Goal: Task Accomplishment & Management: Manage account settings

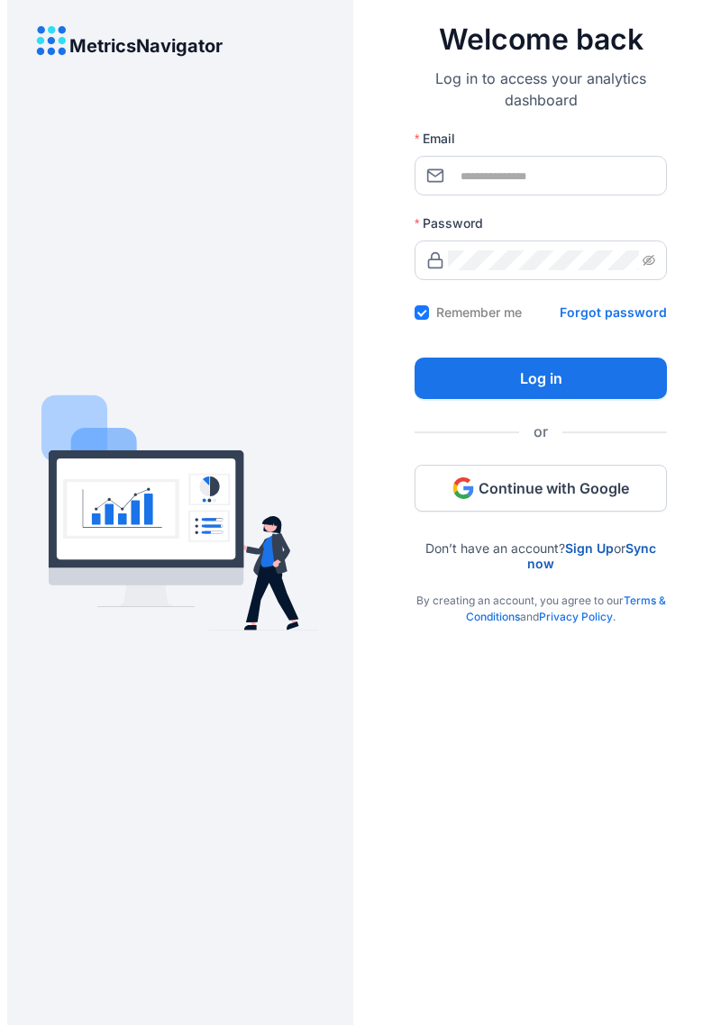
click at [609, 498] on button "Continue with Google" at bounding box center [540, 488] width 252 height 47
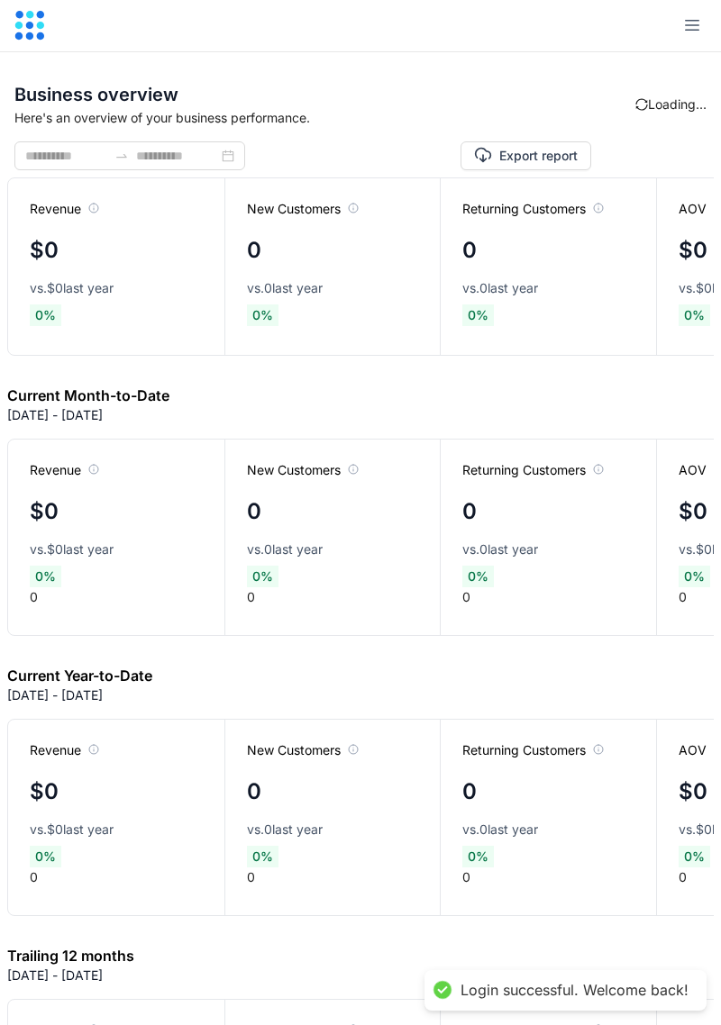
type input "**********"
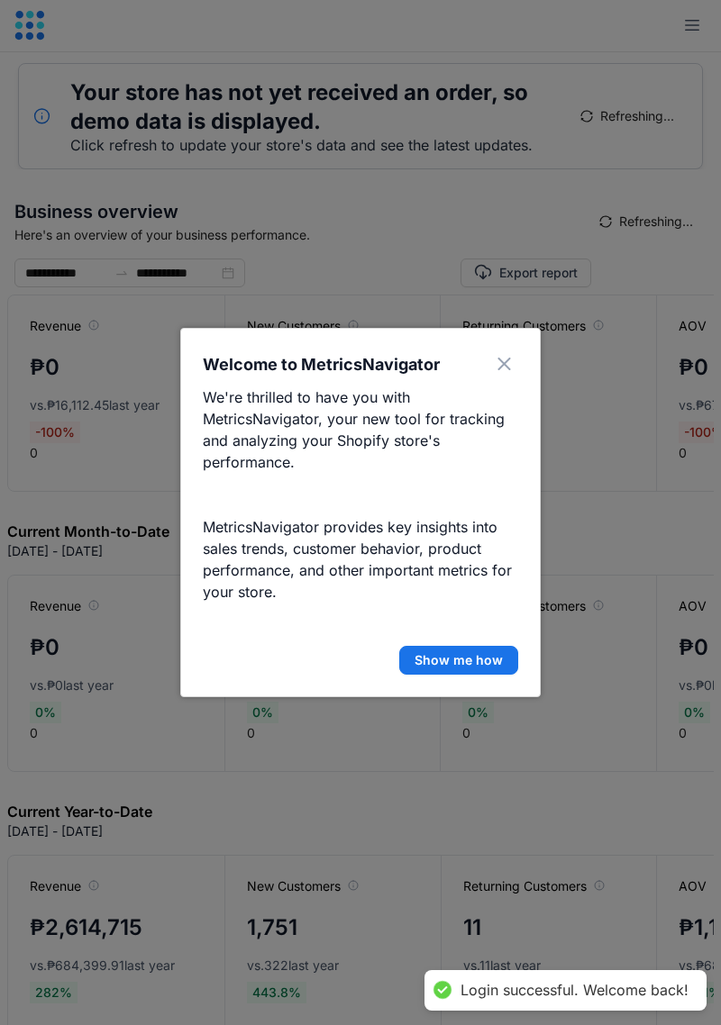
click at [487, 663] on span "Show me how" at bounding box center [458, 660] width 88 height 18
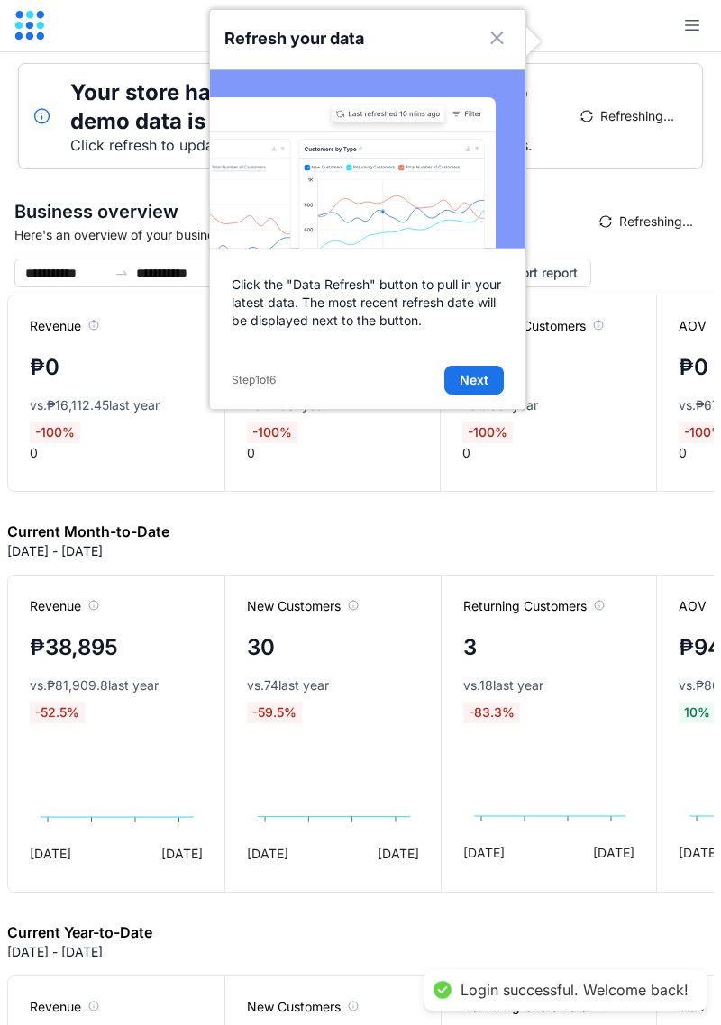
scroll to position [75, 0]
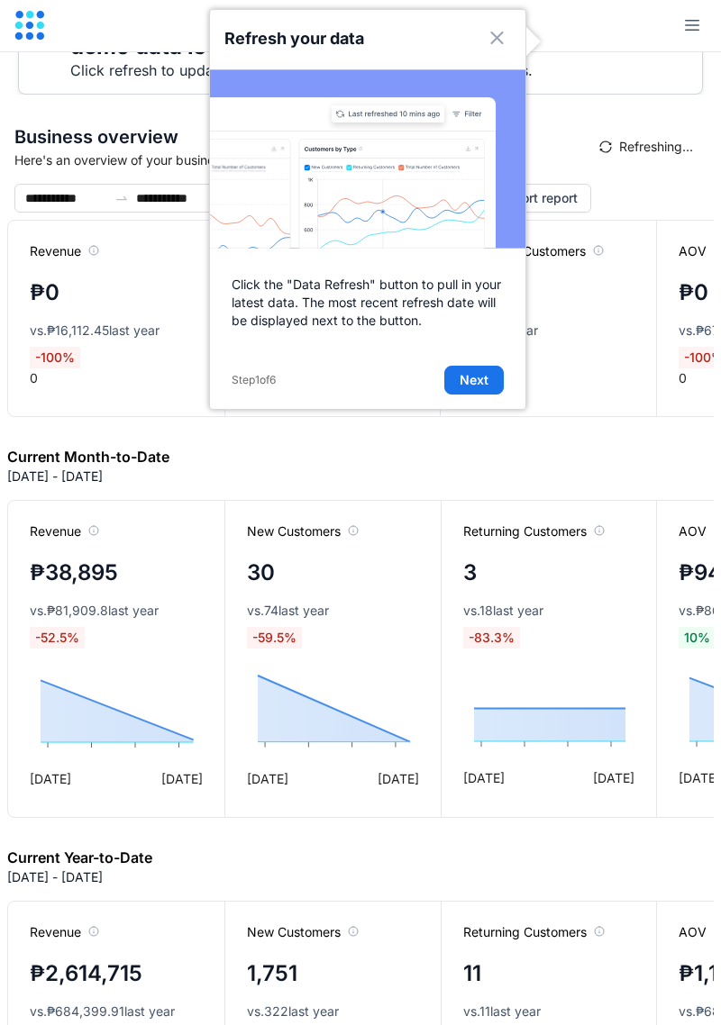
click at [483, 389] on button "Next" at bounding box center [473, 380] width 59 height 29
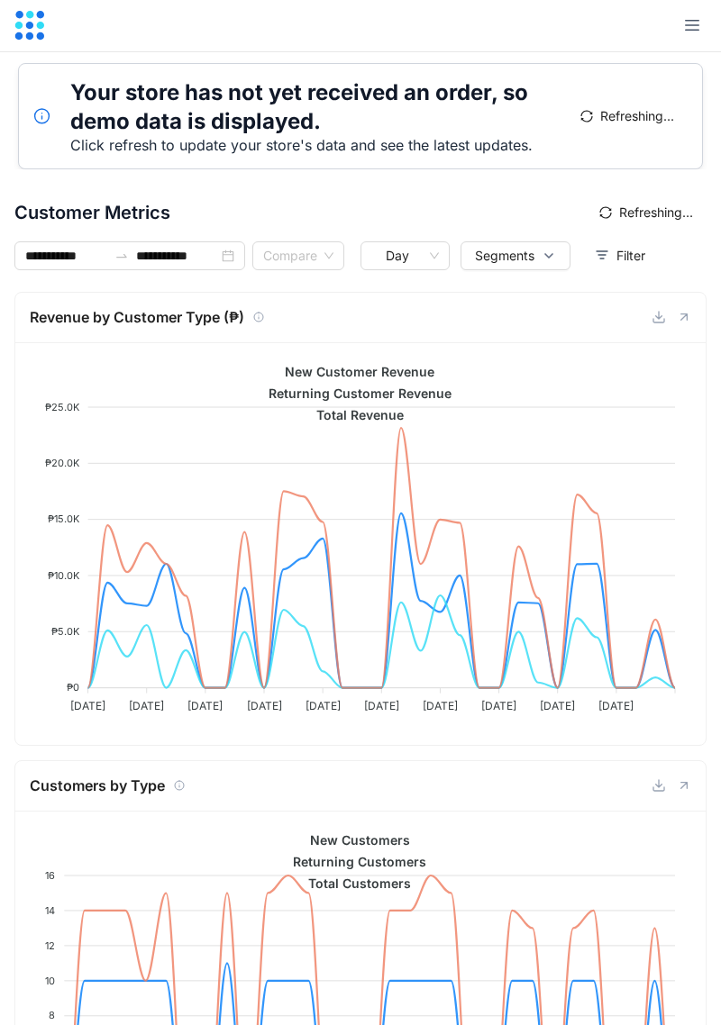
click at [696, 32] on button "button" at bounding box center [692, 26] width 29 height 29
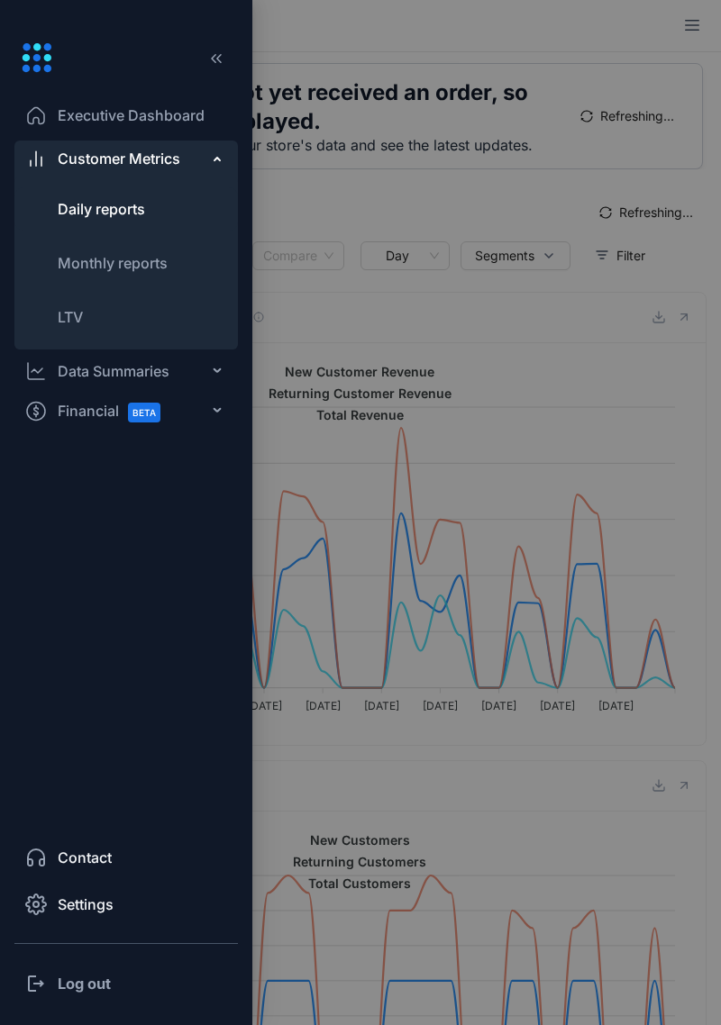
click at [214, 411] on icon at bounding box center [218, 411] width 9 height 0
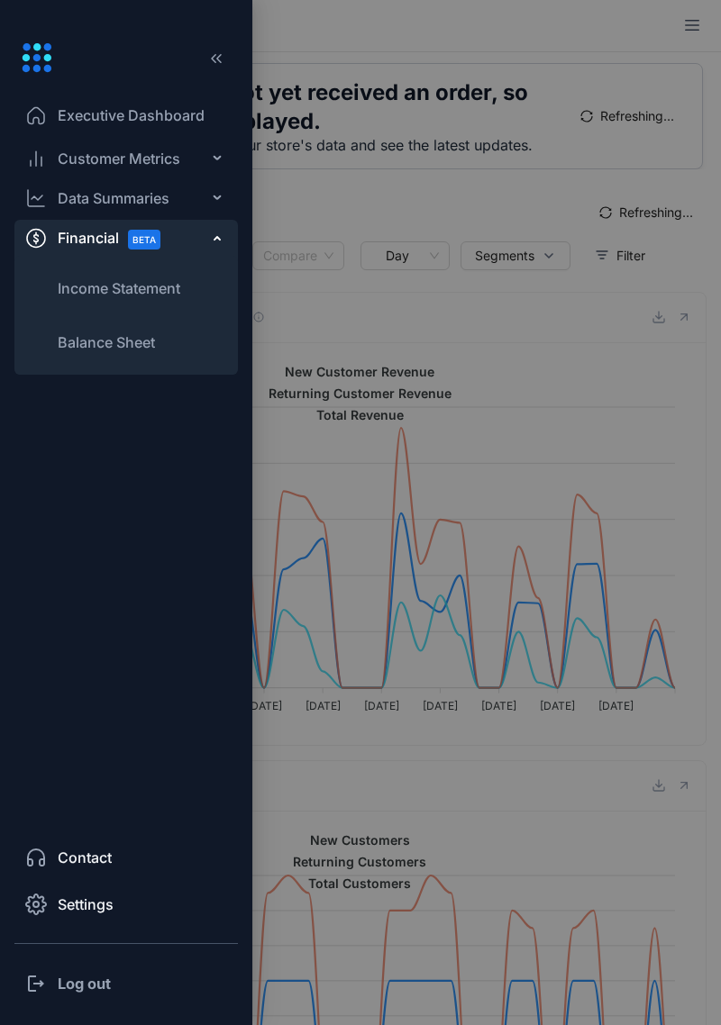
click at [176, 291] on span "Income Statement" at bounding box center [119, 289] width 123 height 22
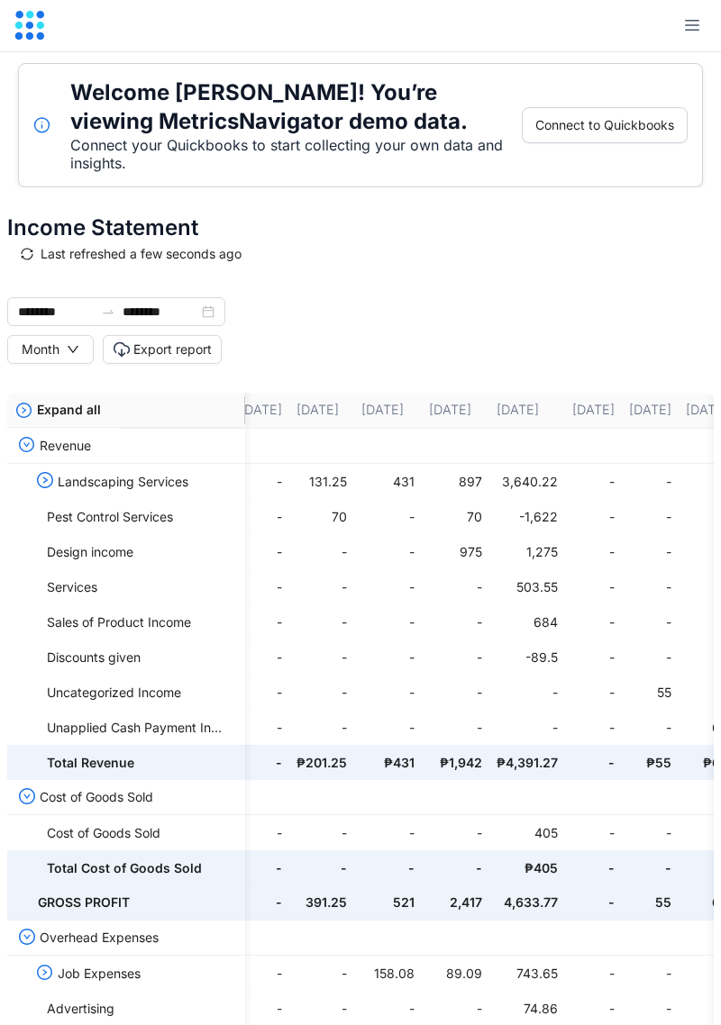
scroll to position [0, 136]
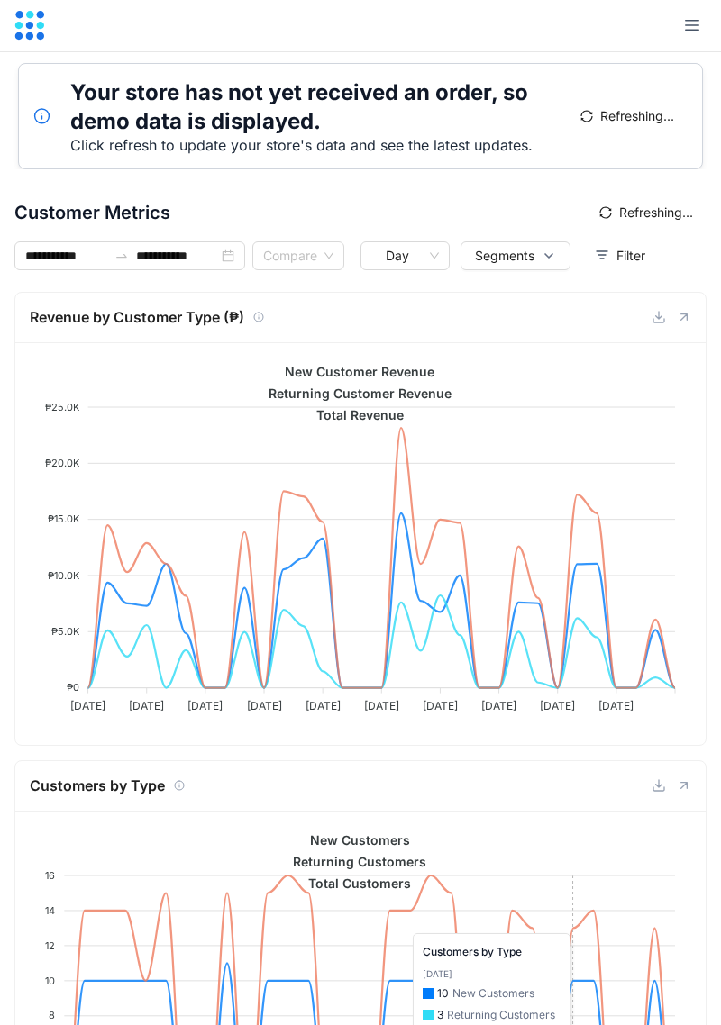
type input "**********"
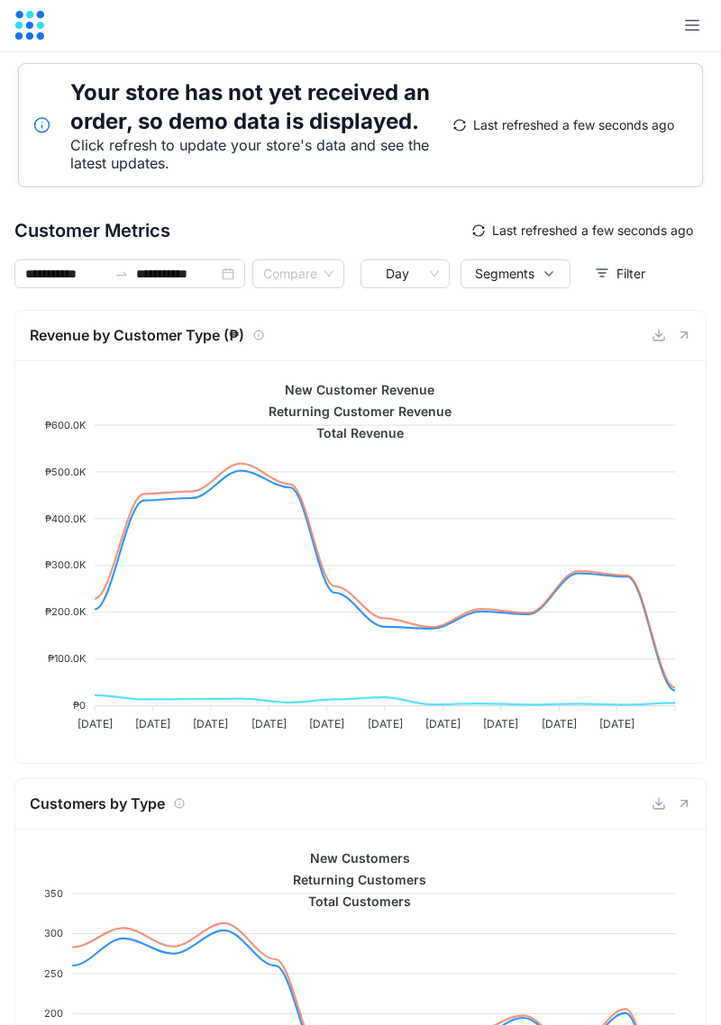
click at [40, 38] on icon at bounding box center [40, 35] width 7 height 7
click at [41, 25] on icon at bounding box center [40, 25] width 7 height 7
click at [687, 32] on icon "button" at bounding box center [692, 25] width 18 height 18
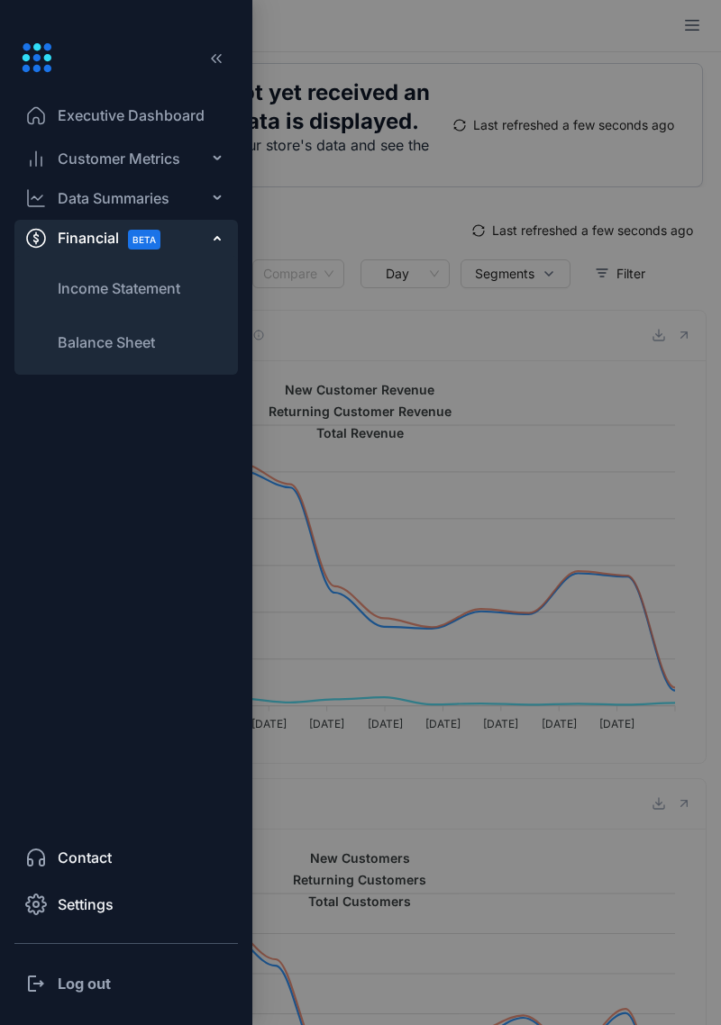
click at [163, 333] on li "Balance Sheet" at bounding box center [125, 342] width 223 height 43
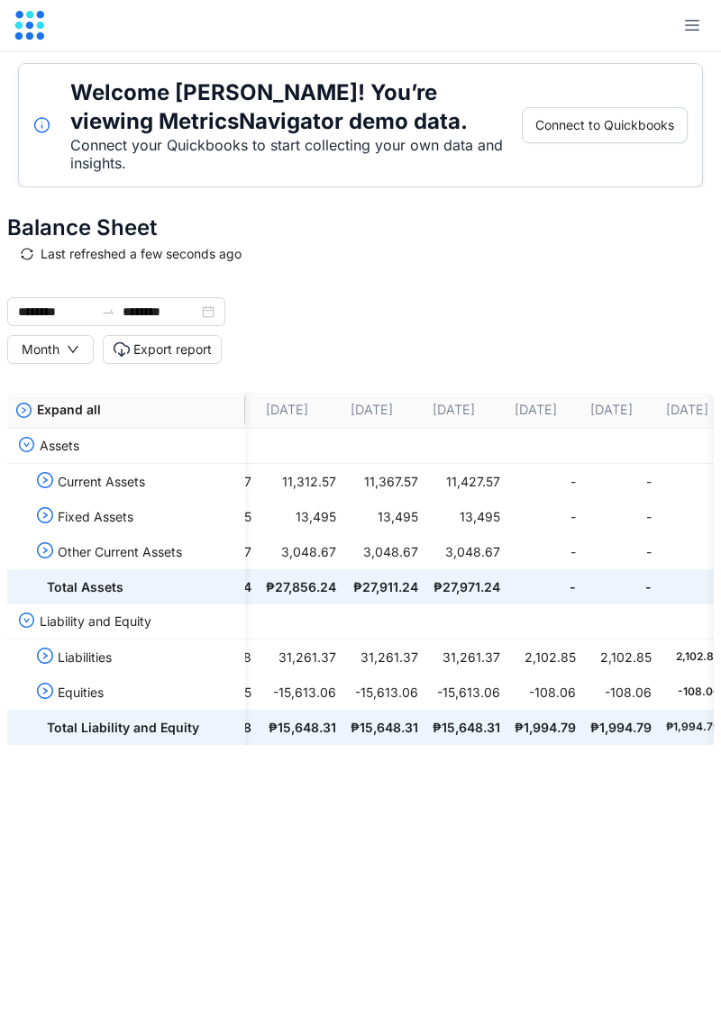
scroll to position [0, 527]
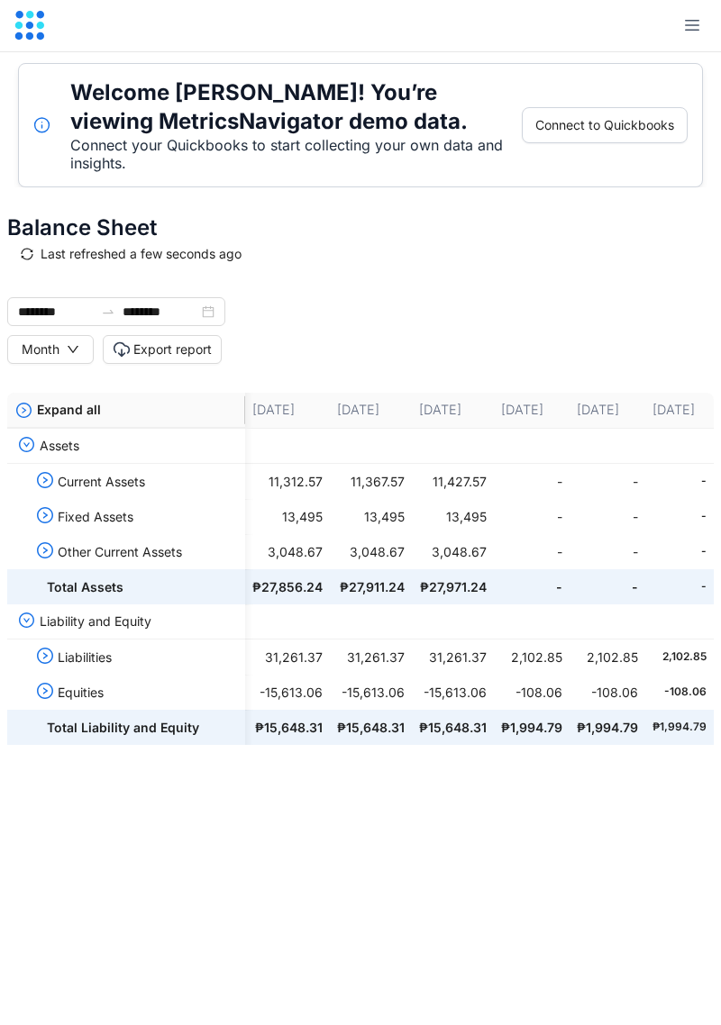
click at [34, 35] on icon at bounding box center [29, 26] width 30 height 30
click at [32, 18] on icon at bounding box center [29, 14] width 7 height 7
click at [696, 38] on button "button" at bounding box center [692, 26] width 29 height 29
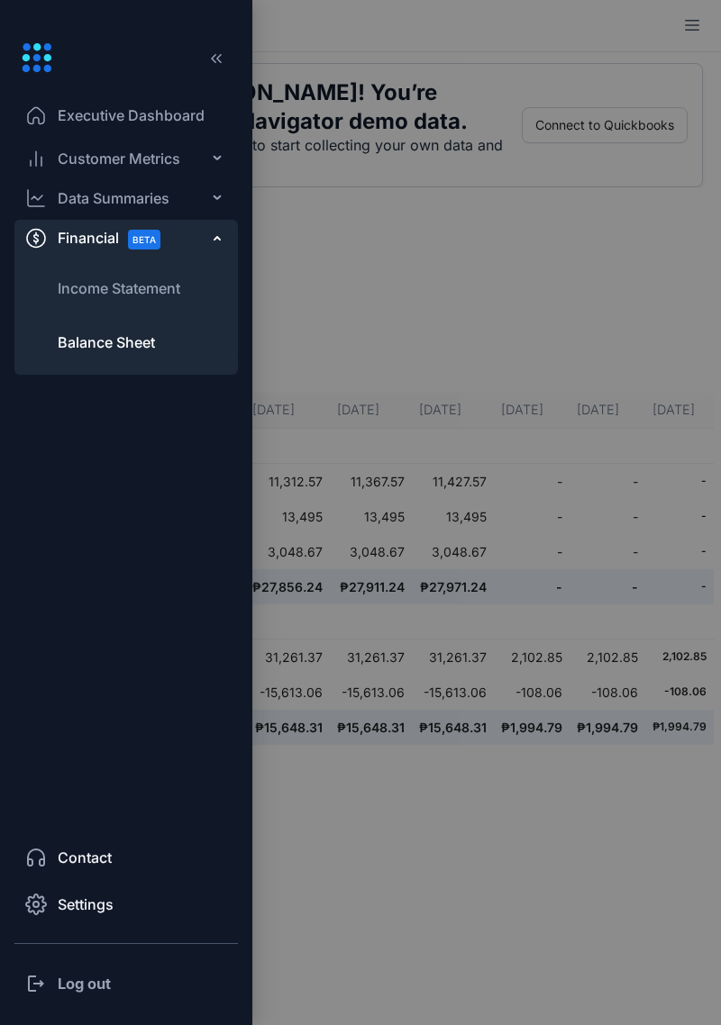
click at [215, 198] on icon at bounding box center [218, 198] width 9 height 0
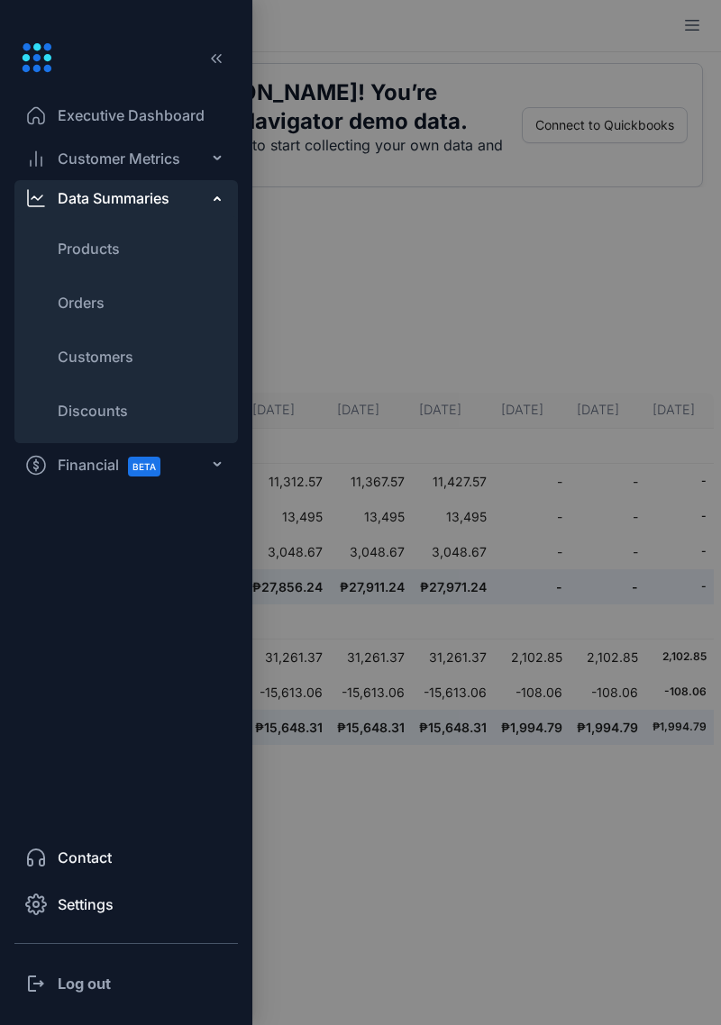
click at [167, 237] on li "Products" at bounding box center [125, 248] width 223 height 43
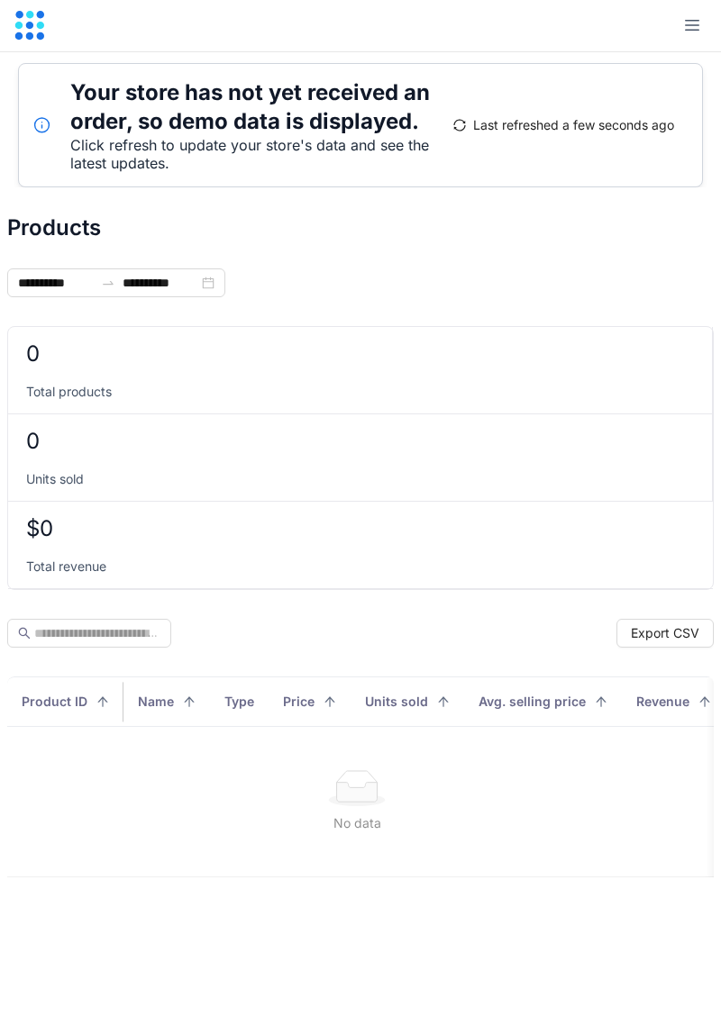
click at [37, 15] on icon at bounding box center [40, 14] width 7 height 7
click at [32, 14] on icon at bounding box center [29, 14] width 7 height 7
click at [678, 23] on button "button" at bounding box center [692, 26] width 29 height 29
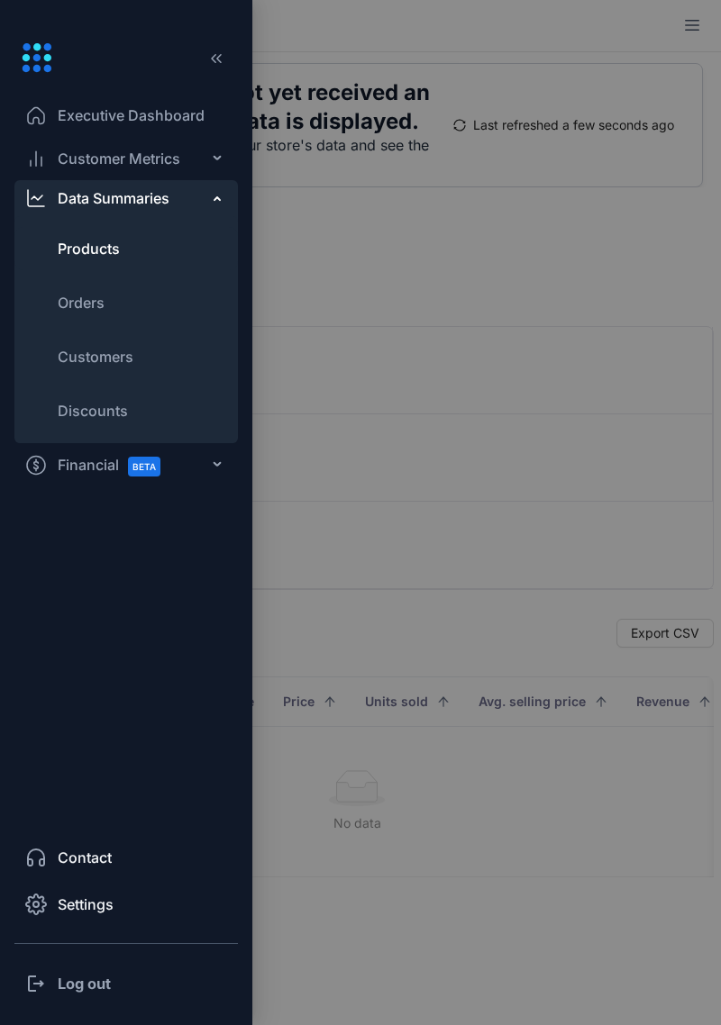
click at [123, 297] on li "Orders" at bounding box center [125, 302] width 223 height 43
type input "**********"
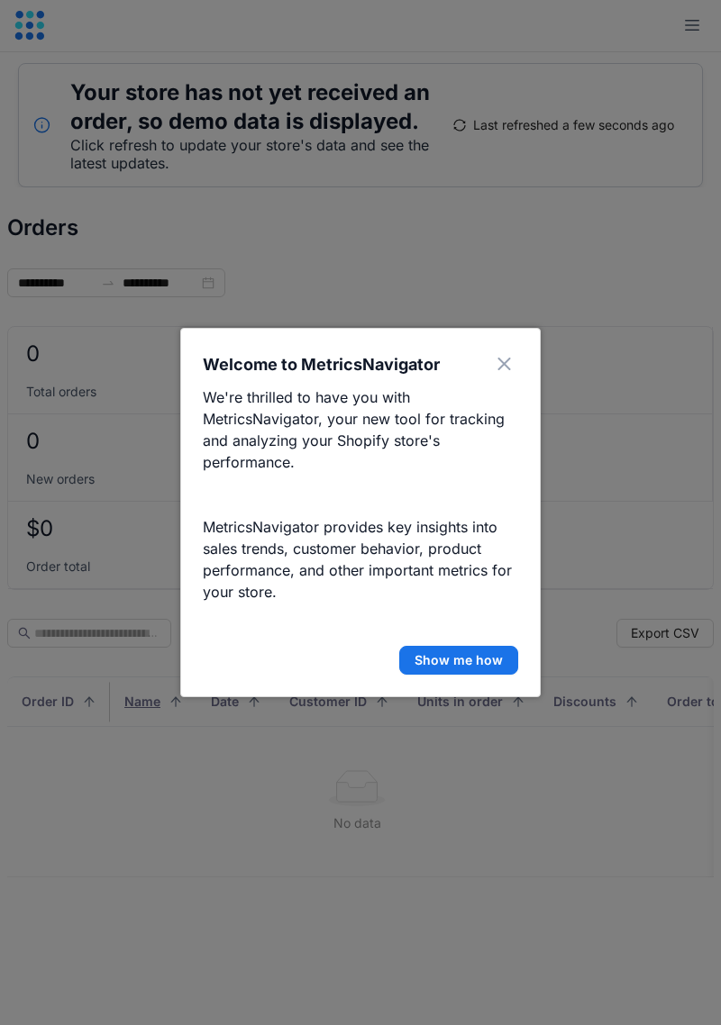
click at [494, 666] on span "Show me how" at bounding box center [458, 660] width 88 height 18
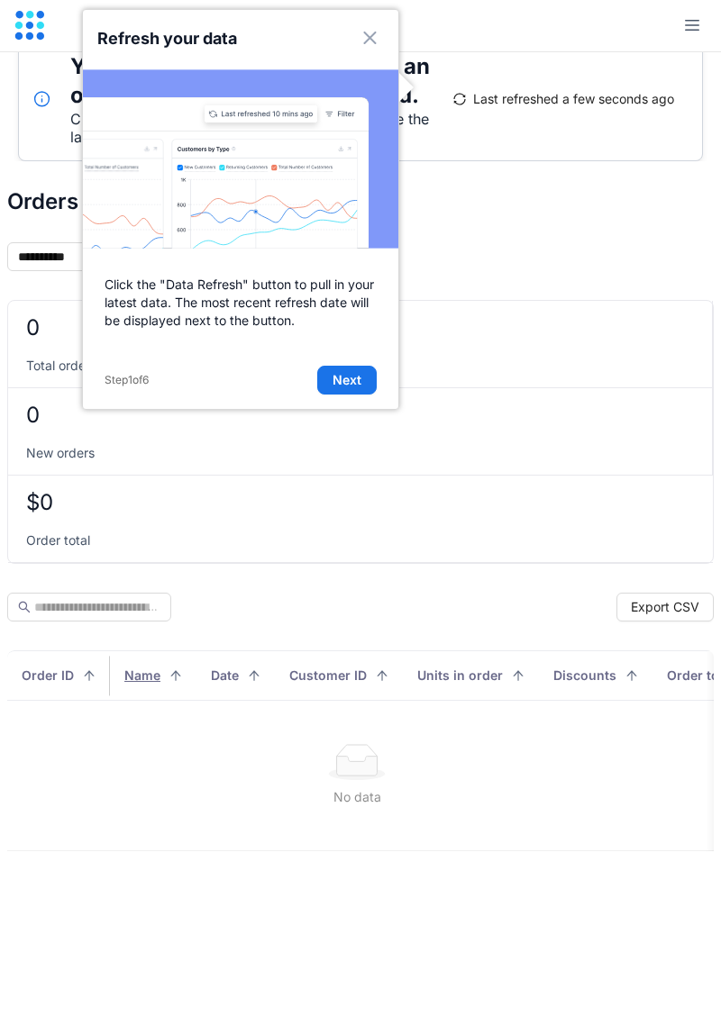
scroll to position [52, 0]
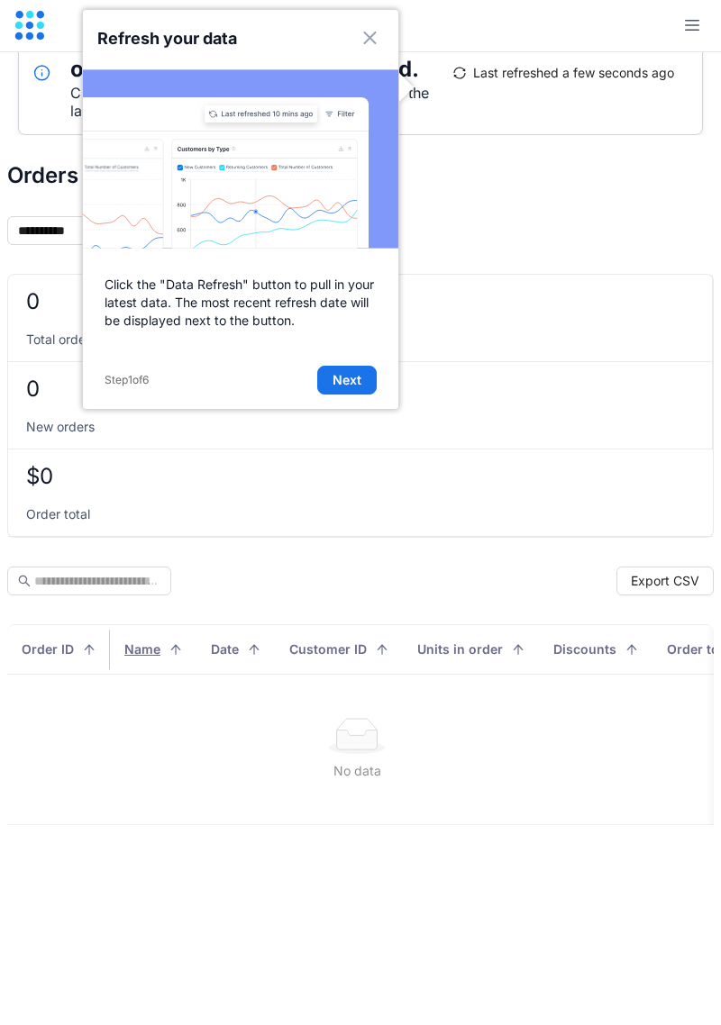
click at [363, 375] on button "Next" at bounding box center [346, 380] width 59 height 29
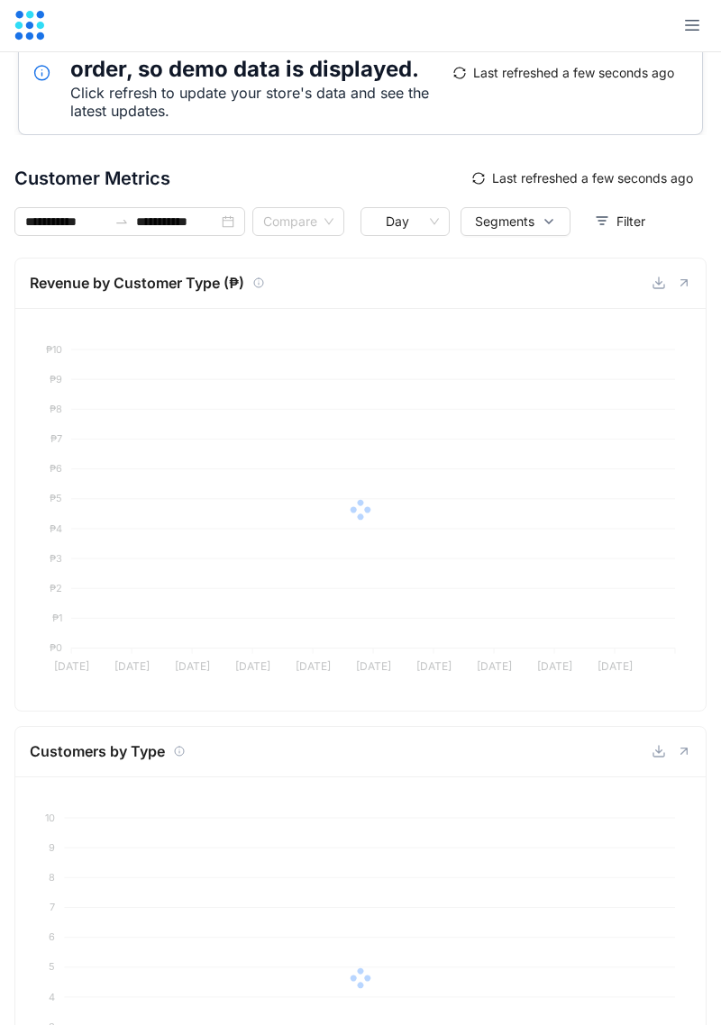
click at [362, 375] on div at bounding box center [360, 510] width 661 height 374
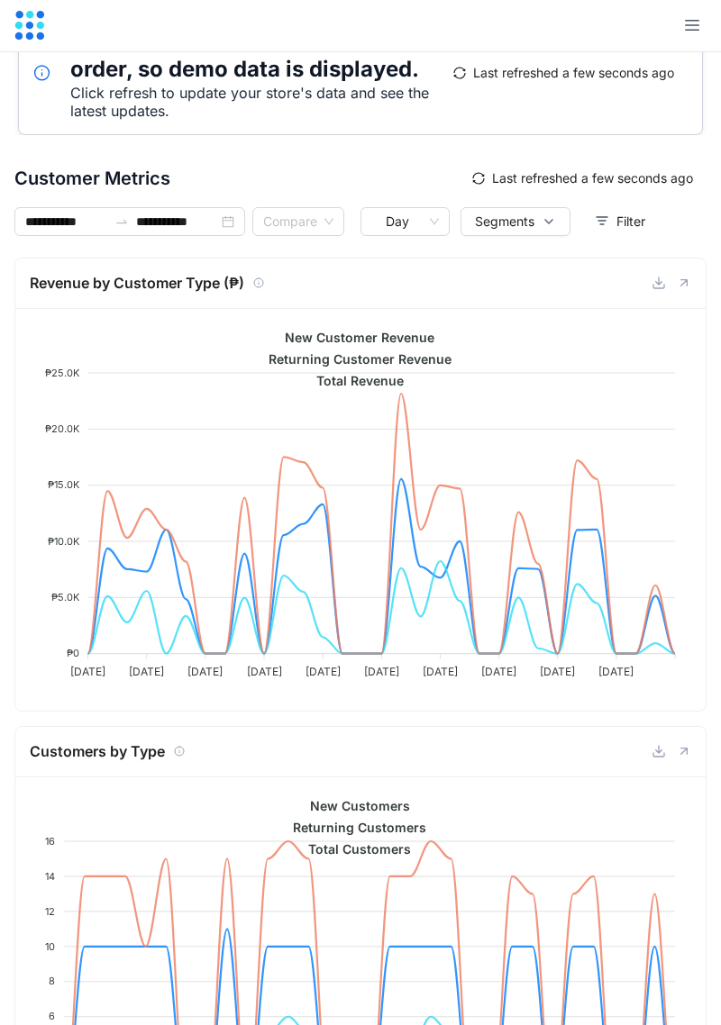
click at [36, 41] on div at bounding box center [360, 26] width 721 height 52
click at [685, 33] on span "button" at bounding box center [692, 26] width 18 height 20
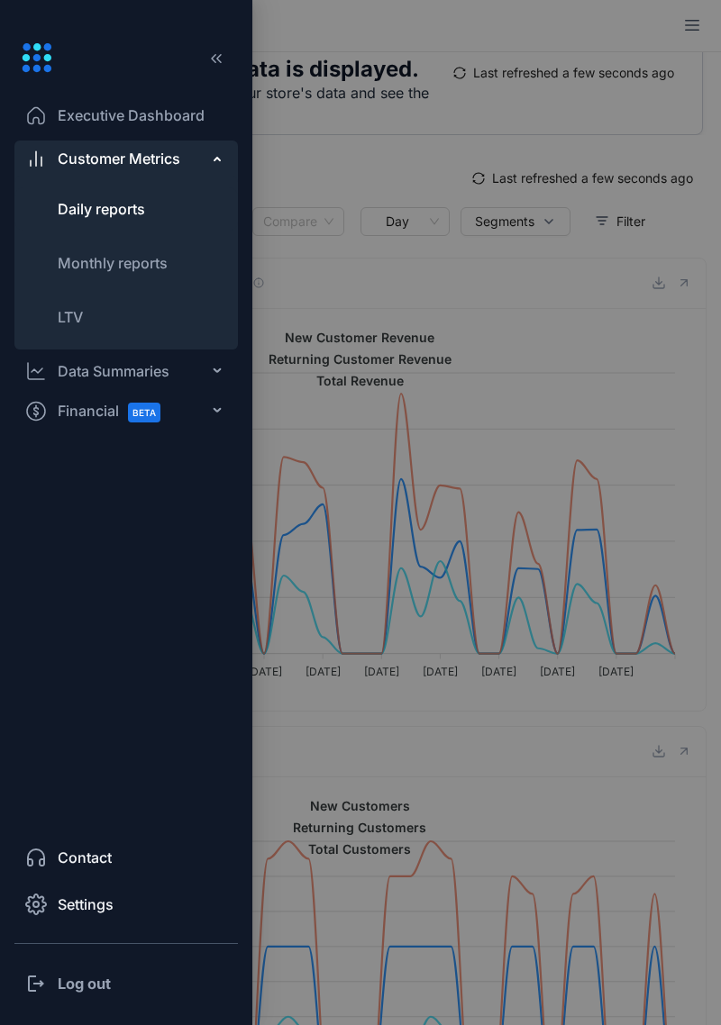
click at [104, 315] on li "LTV" at bounding box center [125, 317] width 223 height 43
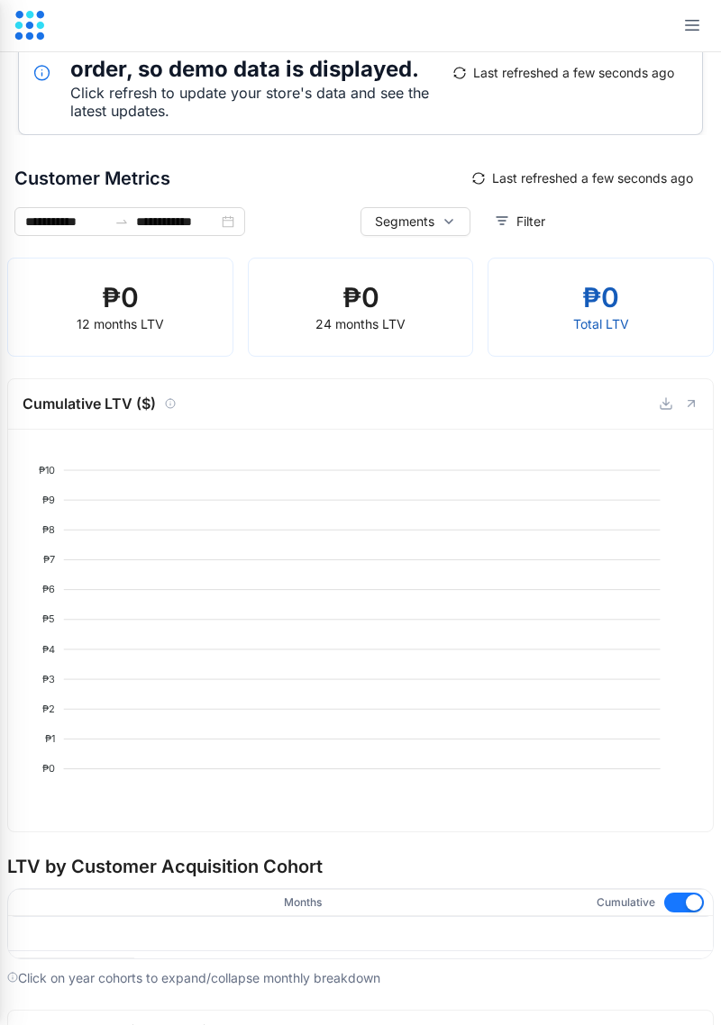
type input "**********"
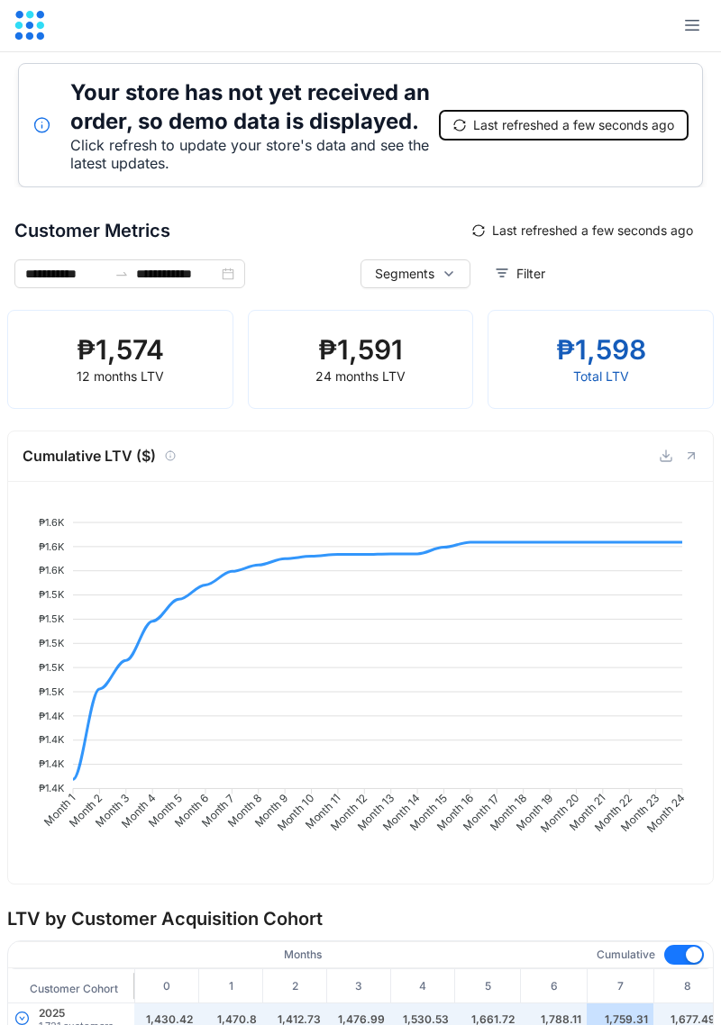
click at [460, 135] on button "Last refreshed a few seconds ago" at bounding box center [564, 125] width 248 height 29
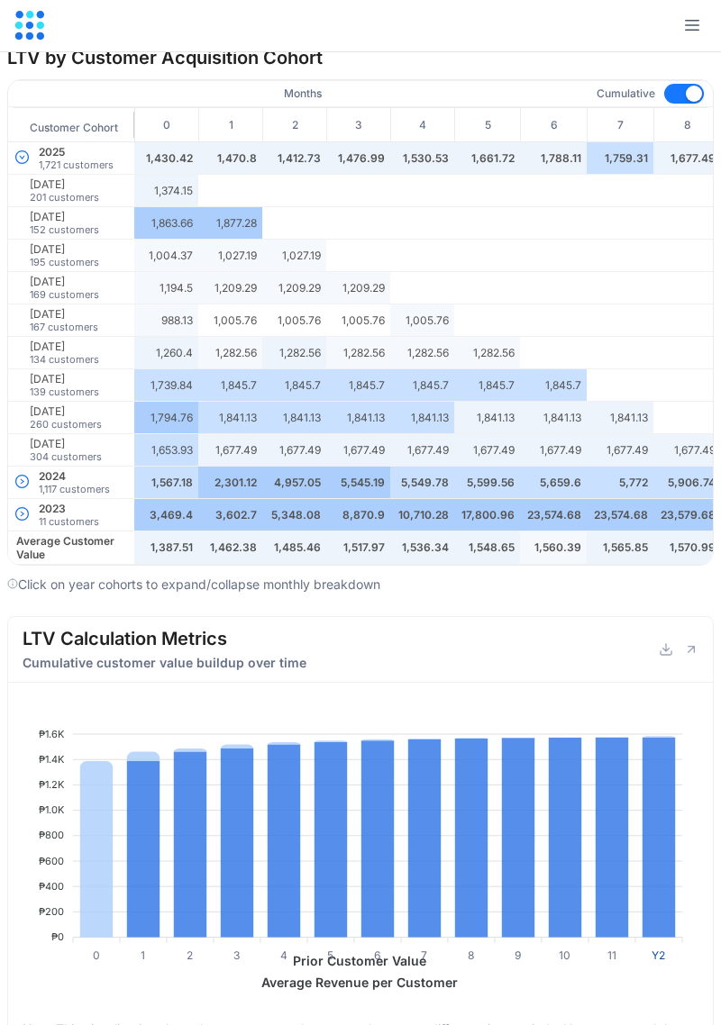
scroll to position [1042, 0]
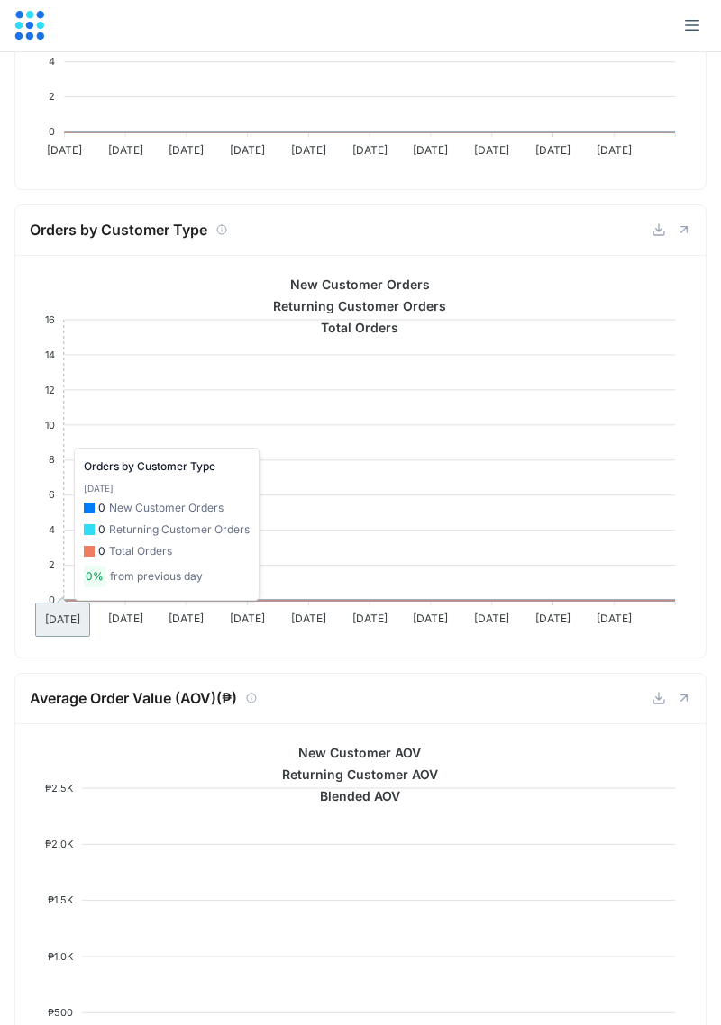
type input "**********"
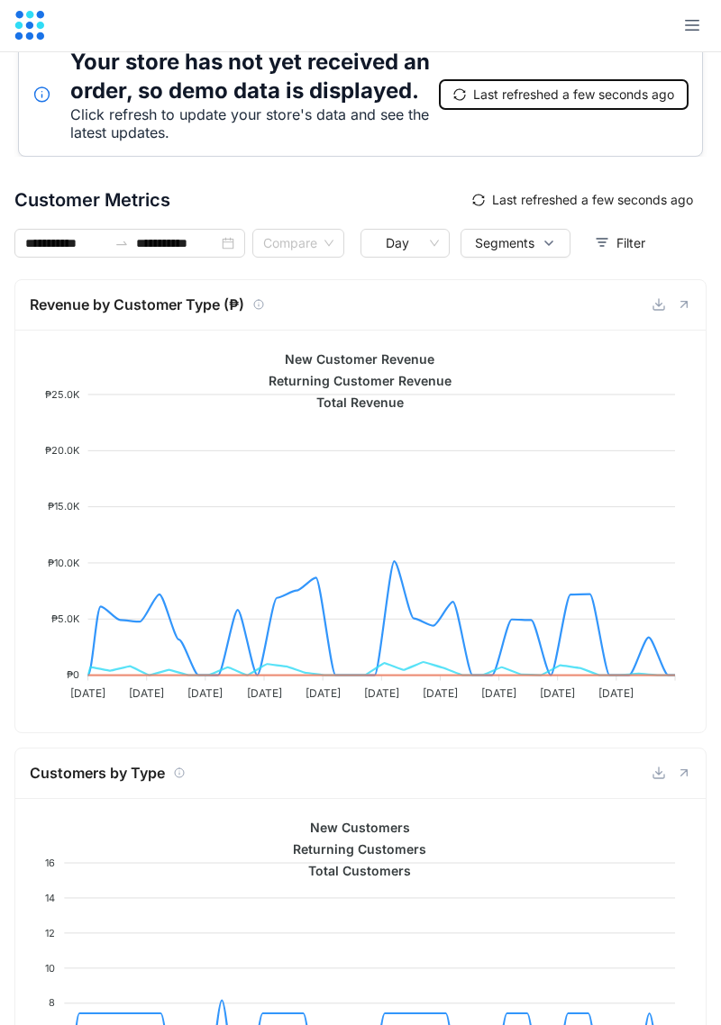
scroll to position [22, 0]
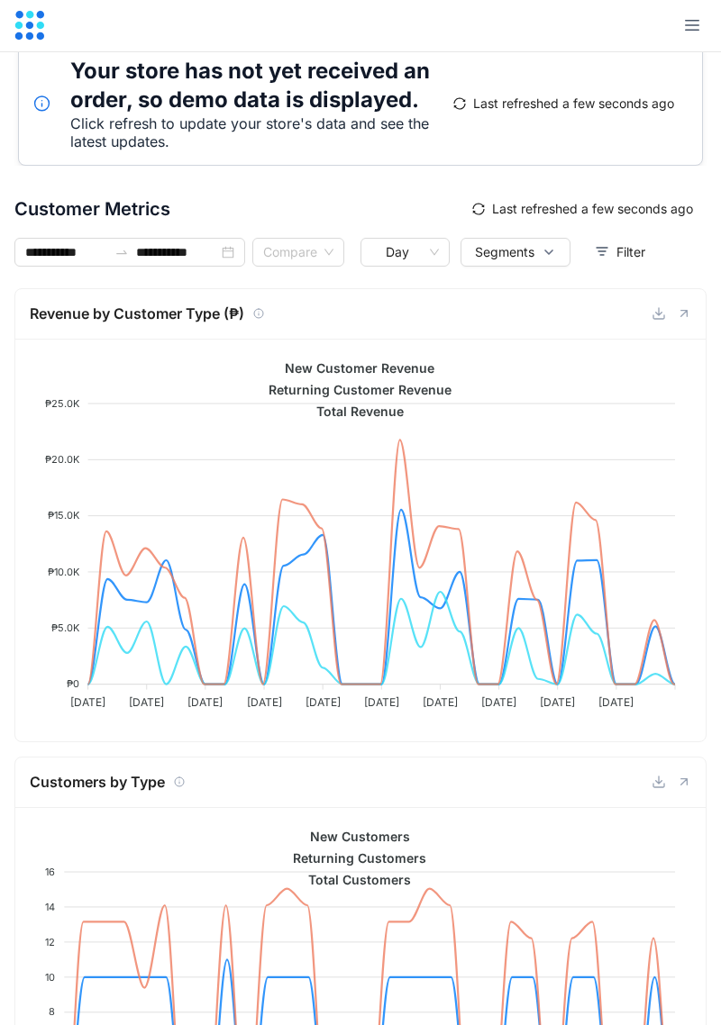
click at [685, 29] on icon "button" at bounding box center [692, 25] width 14 height 11
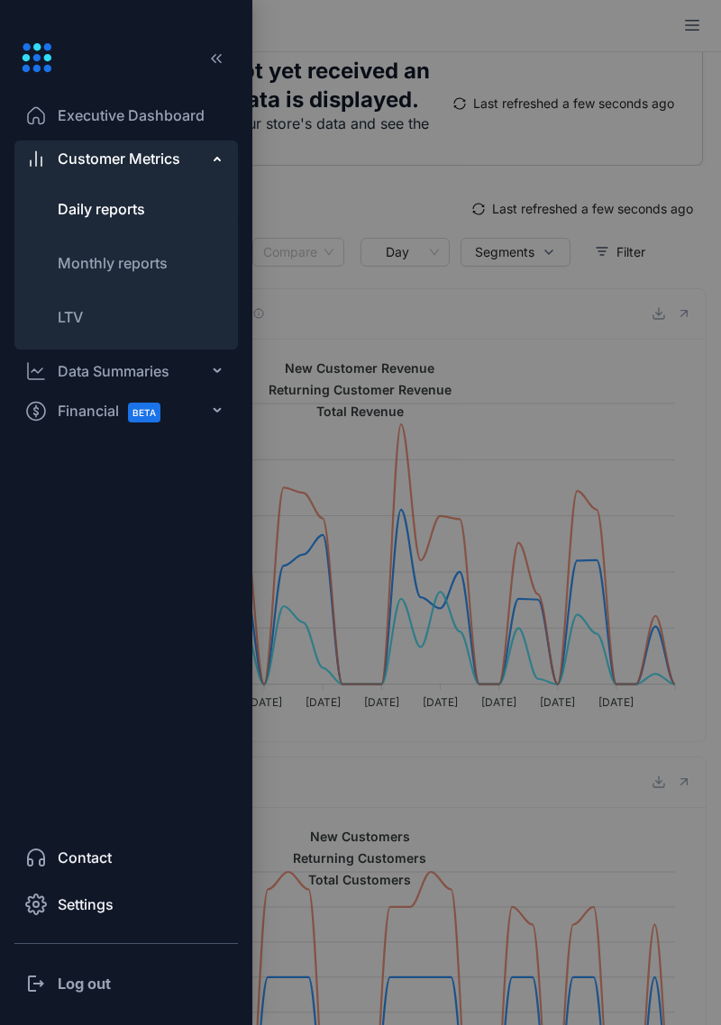
click at [197, 114] on span "Executive Dashboard" at bounding box center [131, 116] width 147 height 22
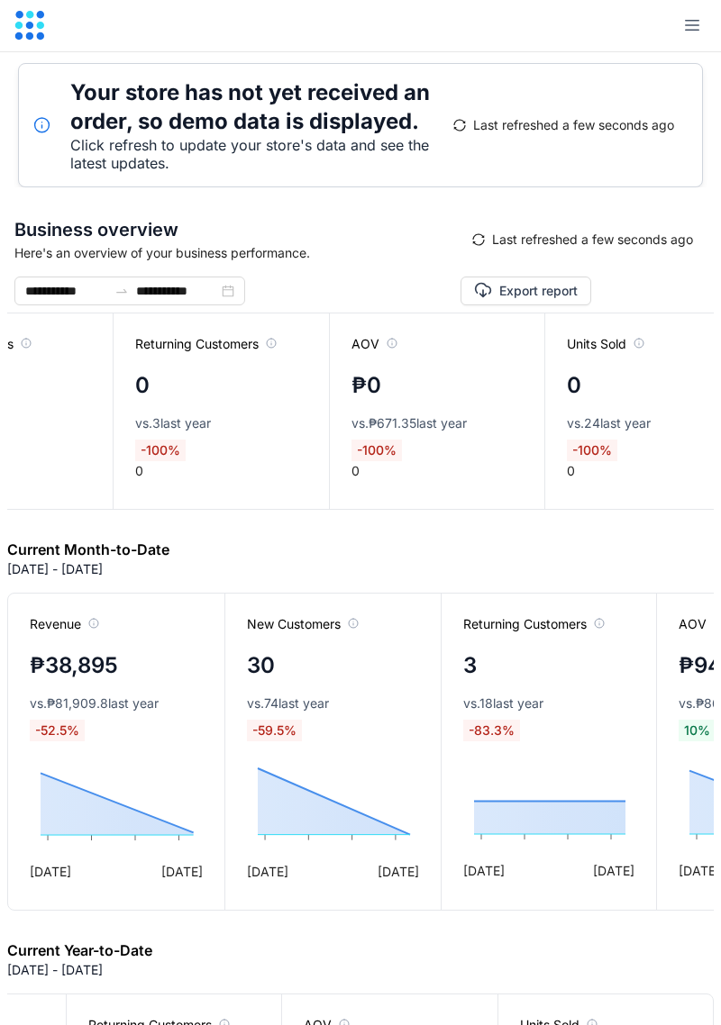
scroll to position [0, 382]
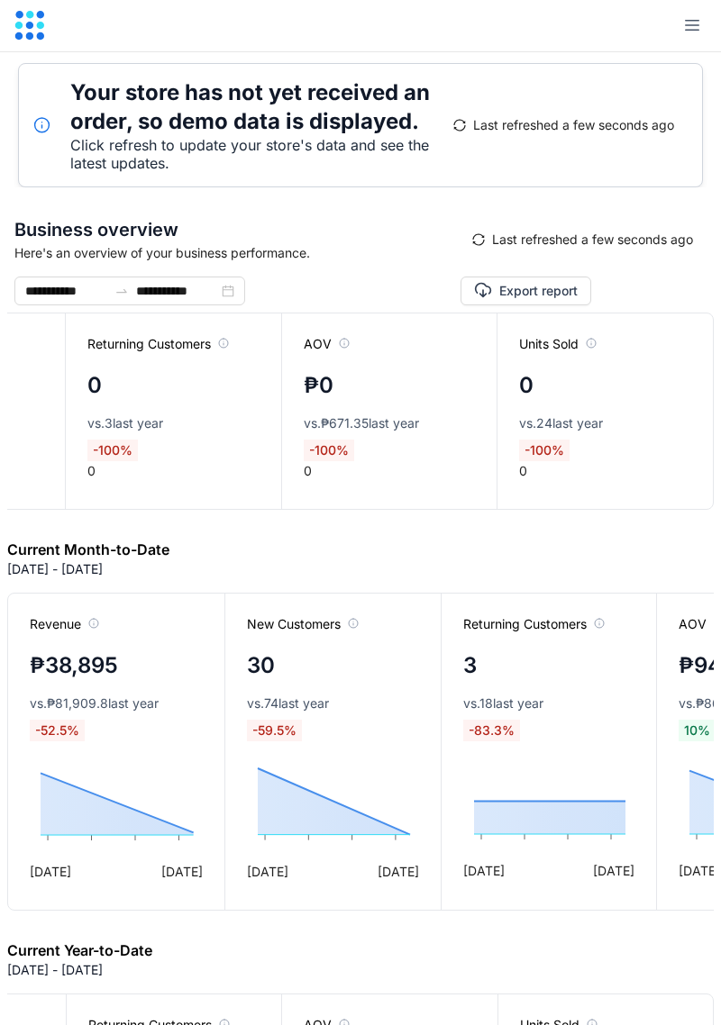
click at [696, 29] on button "button" at bounding box center [692, 26] width 29 height 29
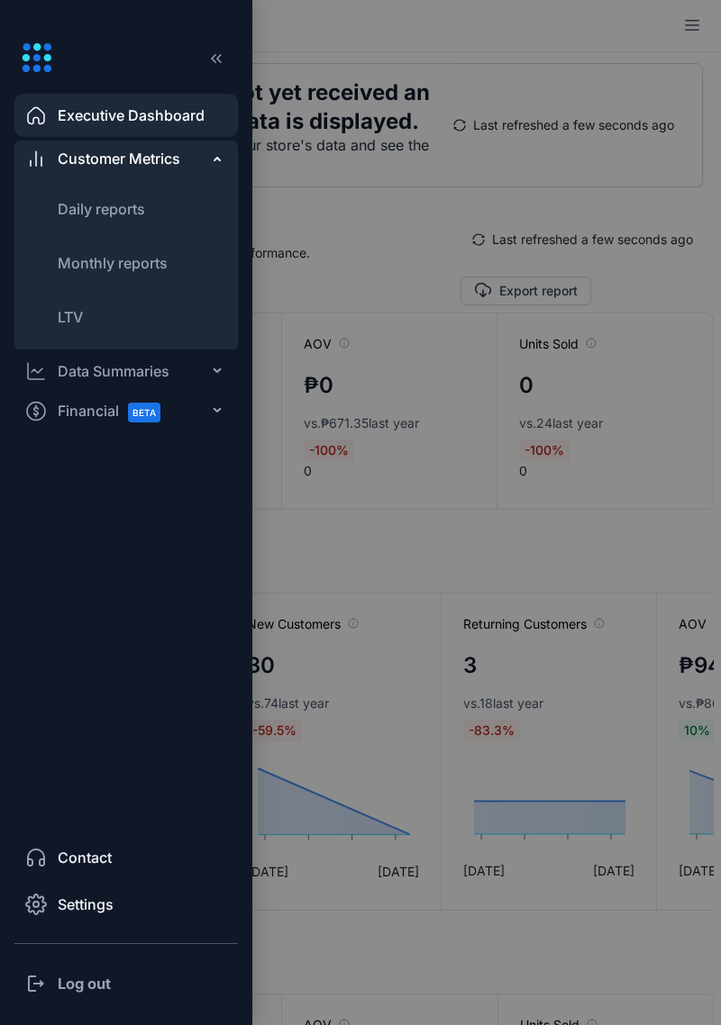
click at [209, 372] on div "Data Summaries" at bounding box center [125, 371] width 223 height 36
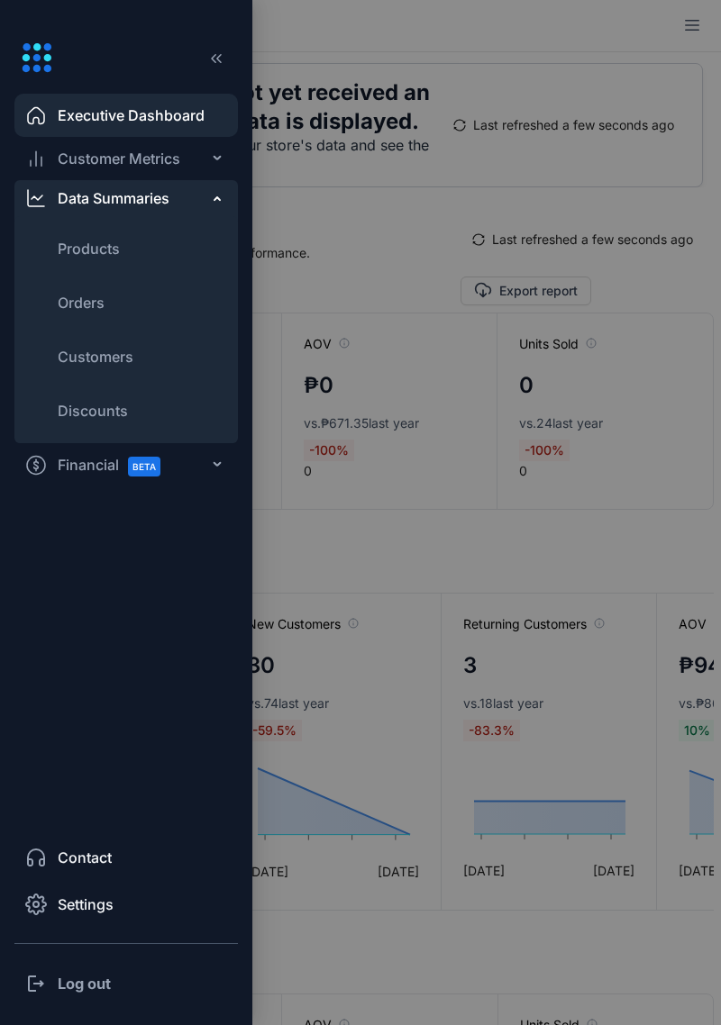
click at [131, 250] on li "Products" at bounding box center [125, 248] width 223 height 43
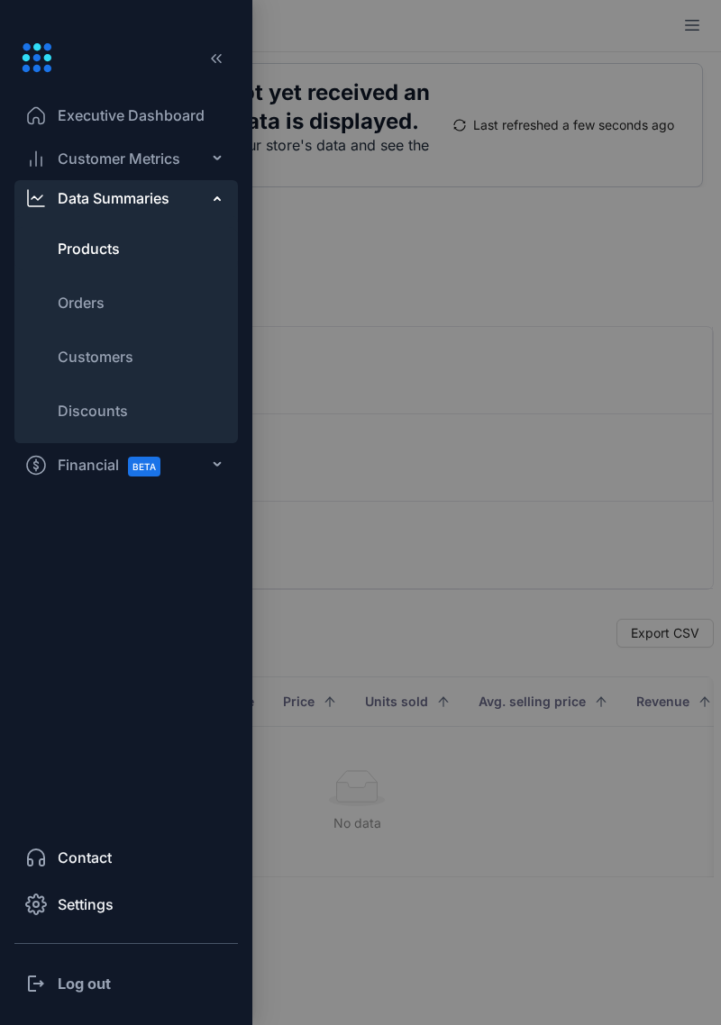
type input "**********"
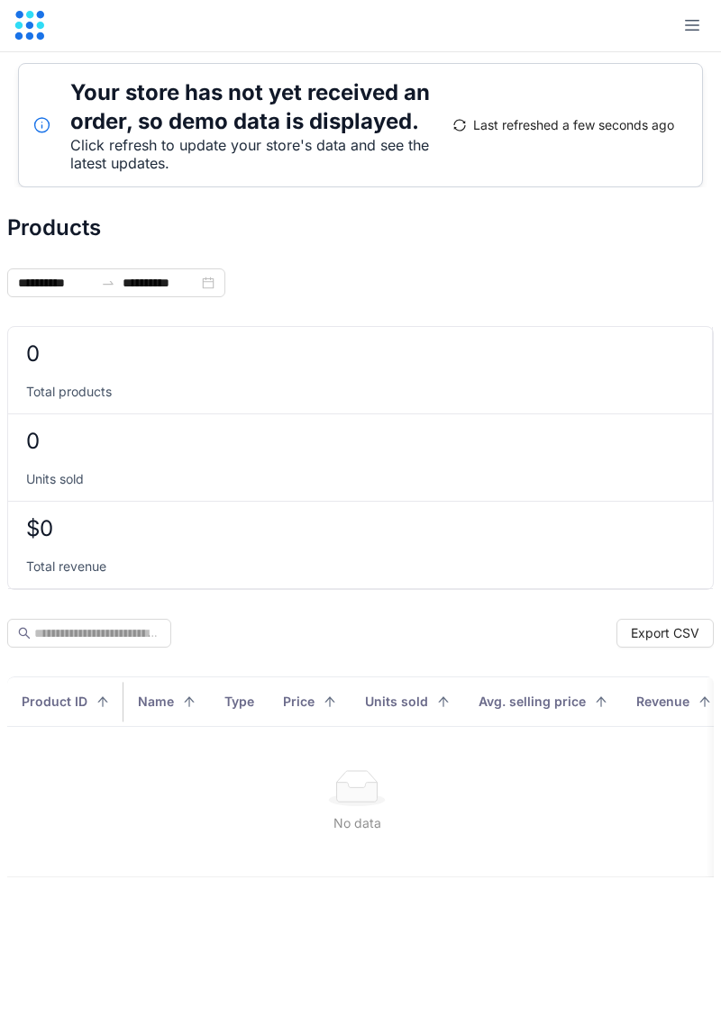
click at [678, 29] on button "button" at bounding box center [692, 26] width 29 height 29
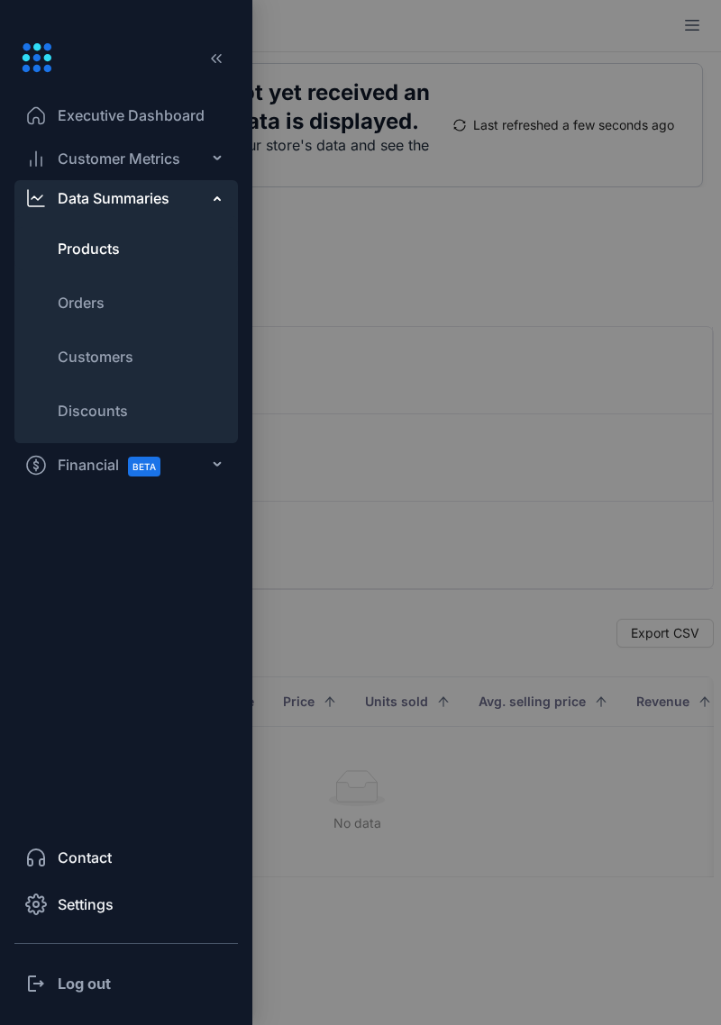
click at [217, 159] on icon at bounding box center [218, 159] width 9 height 0
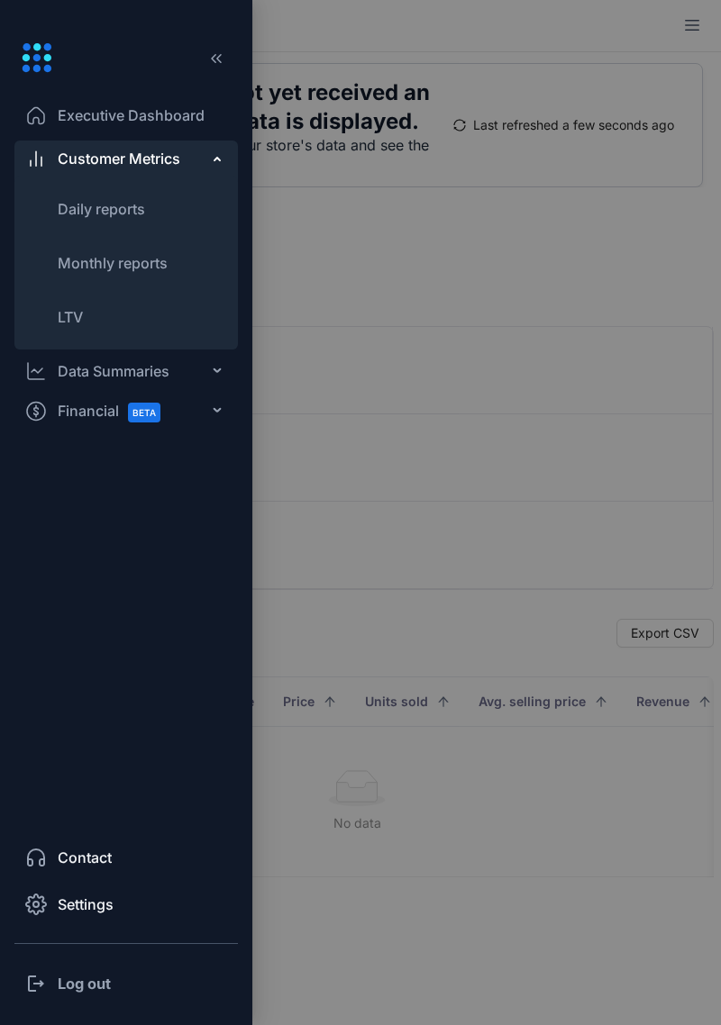
click at [177, 199] on li "Daily reports" at bounding box center [125, 208] width 223 height 43
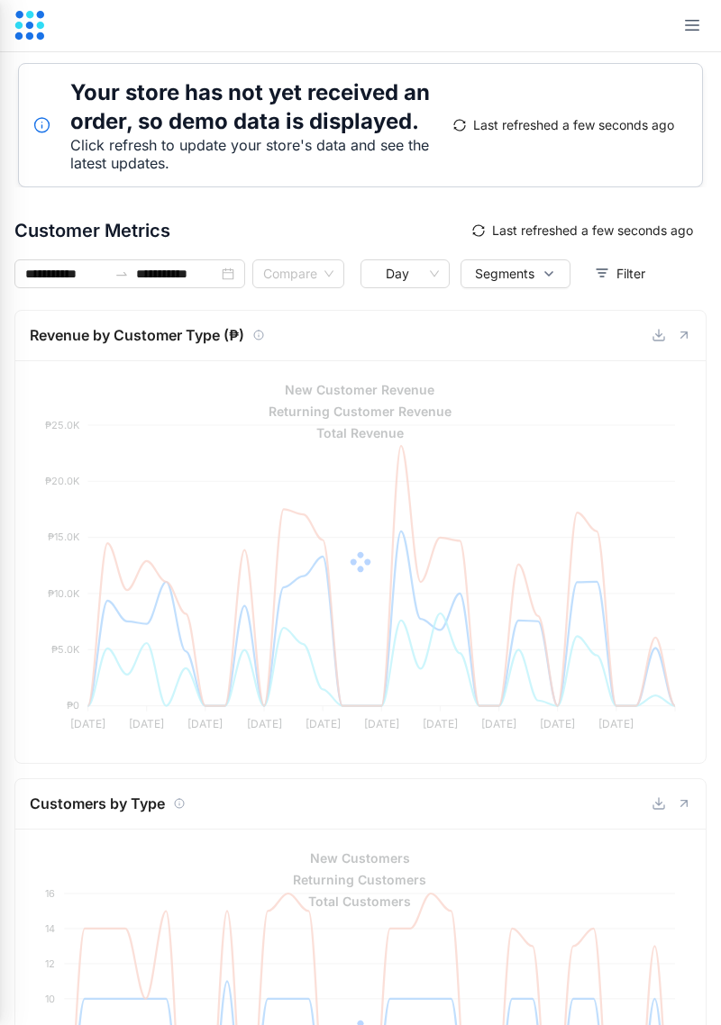
click at [136, 209] on div at bounding box center [360, 512] width 721 height 1025
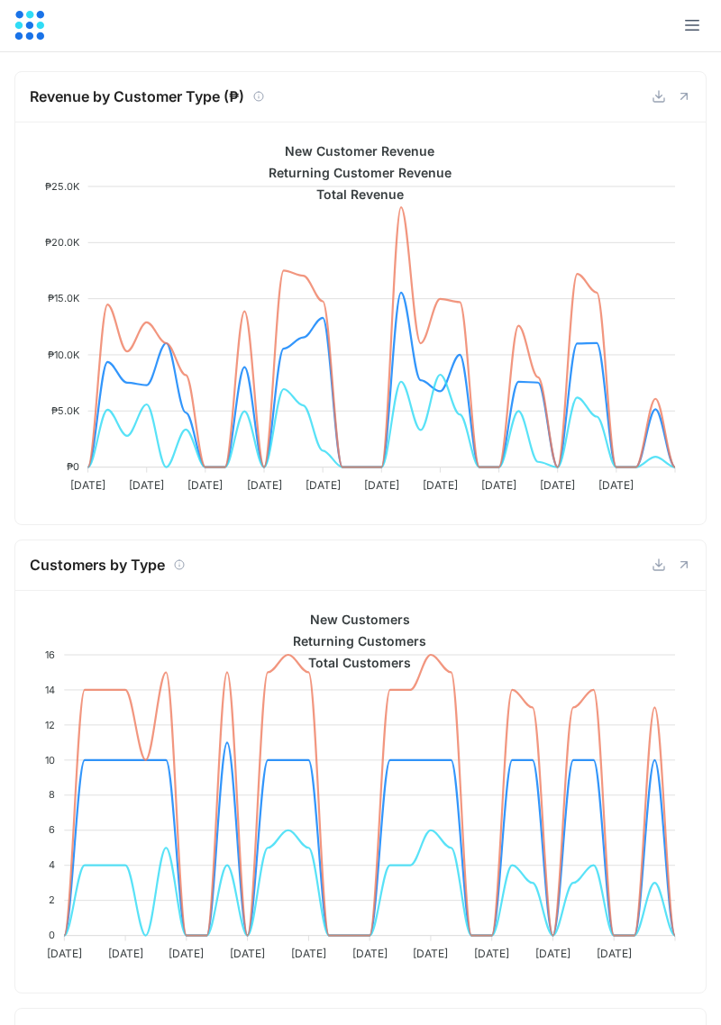
scroll to position [350, 0]
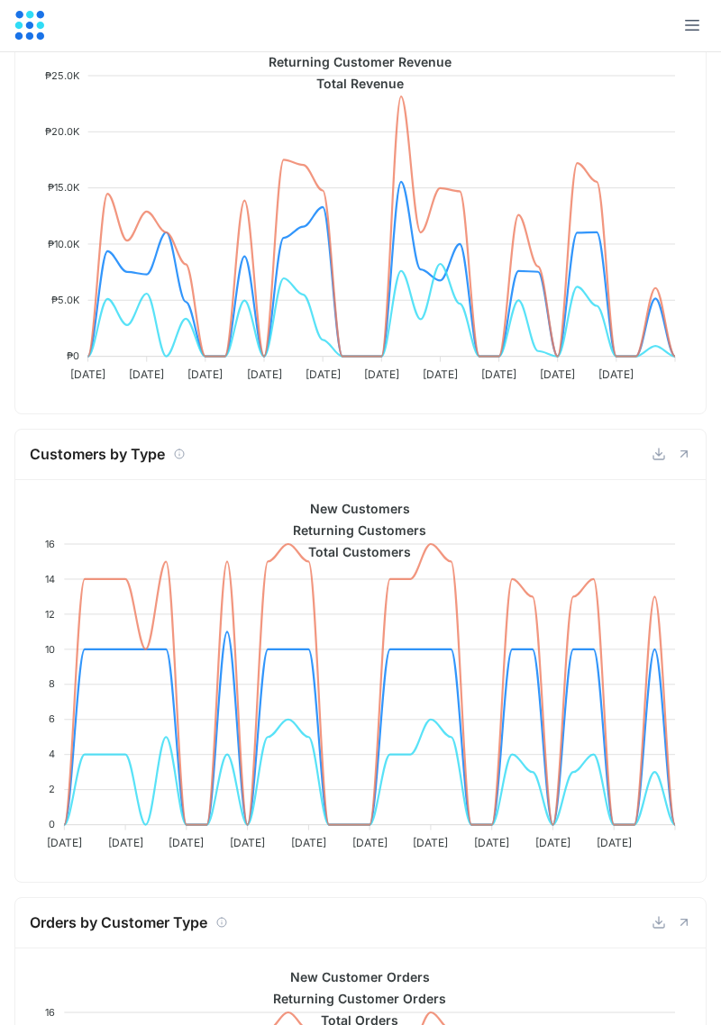
click at [690, 24] on icon "button" at bounding box center [692, 25] width 14 height 11
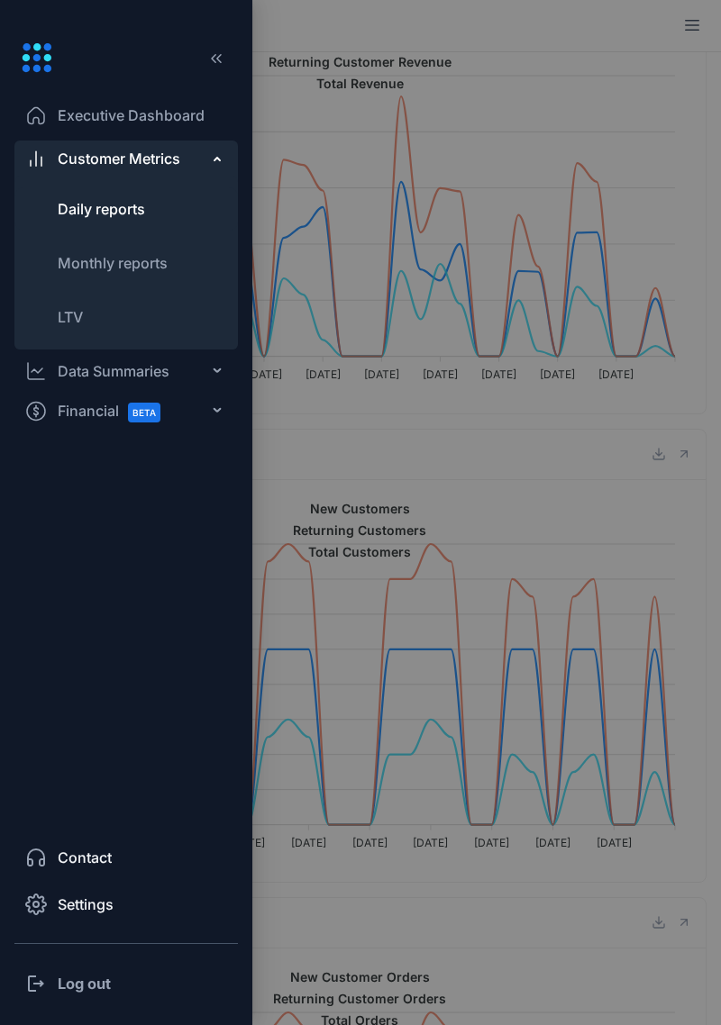
click at [139, 907] on li "Settings" at bounding box center [125, 904] width 223 height 43
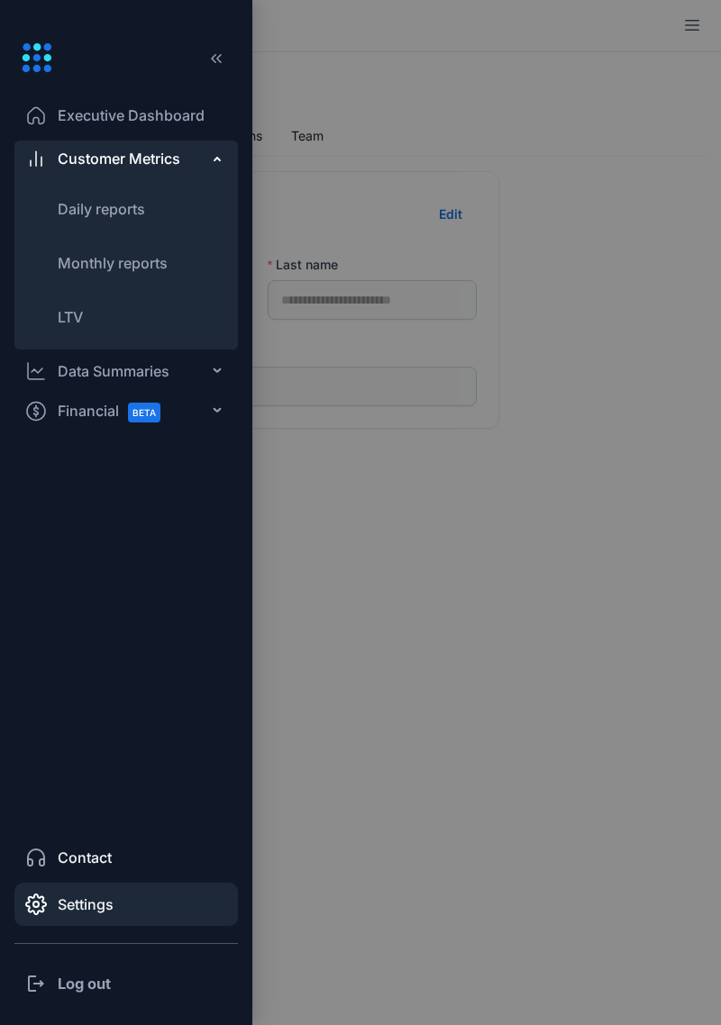
scroll to position [52, 0]
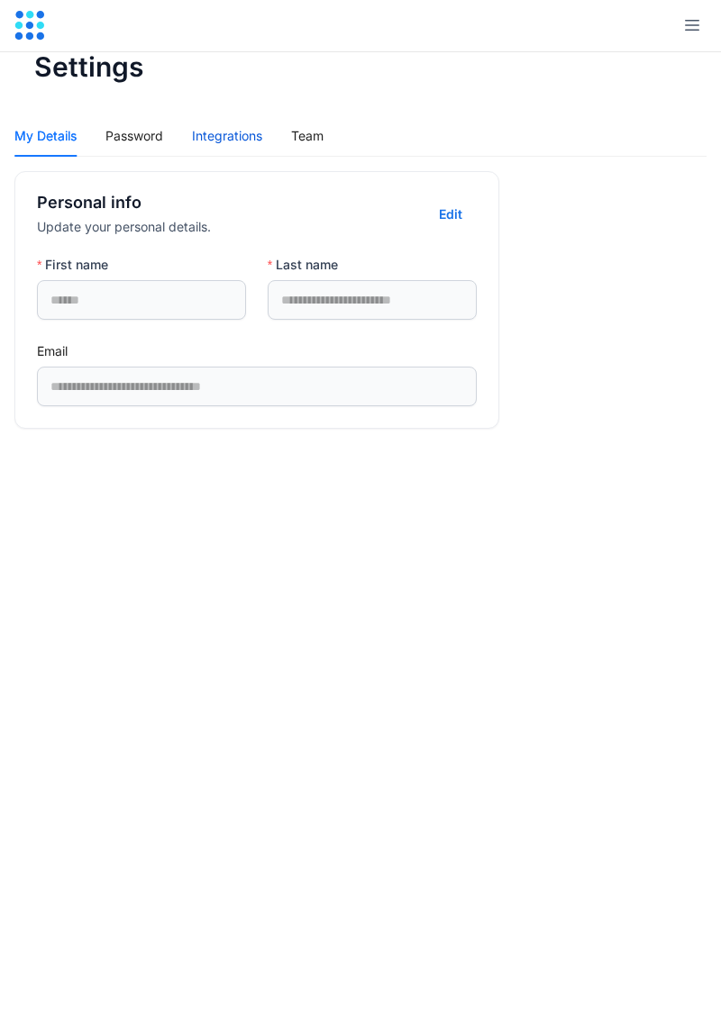
click at [248, 134] on div "Integrations" at bounding box center [227, 136] width 70 height 20
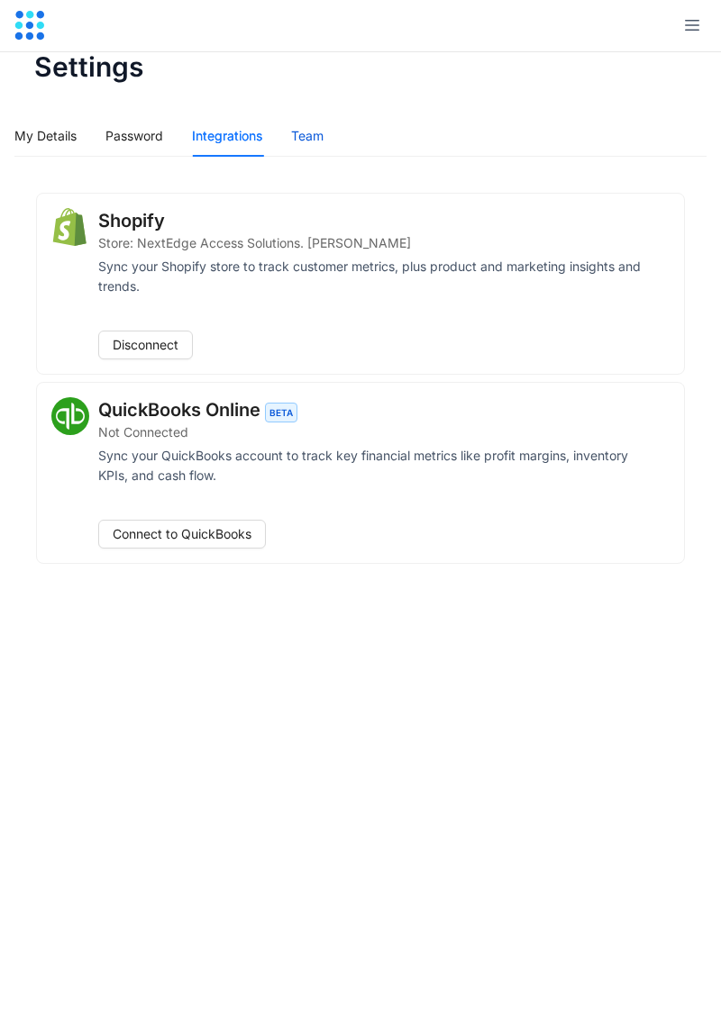
click at [323, 141] on div "Team" at bounding box center [307, 136] width 32 height 20
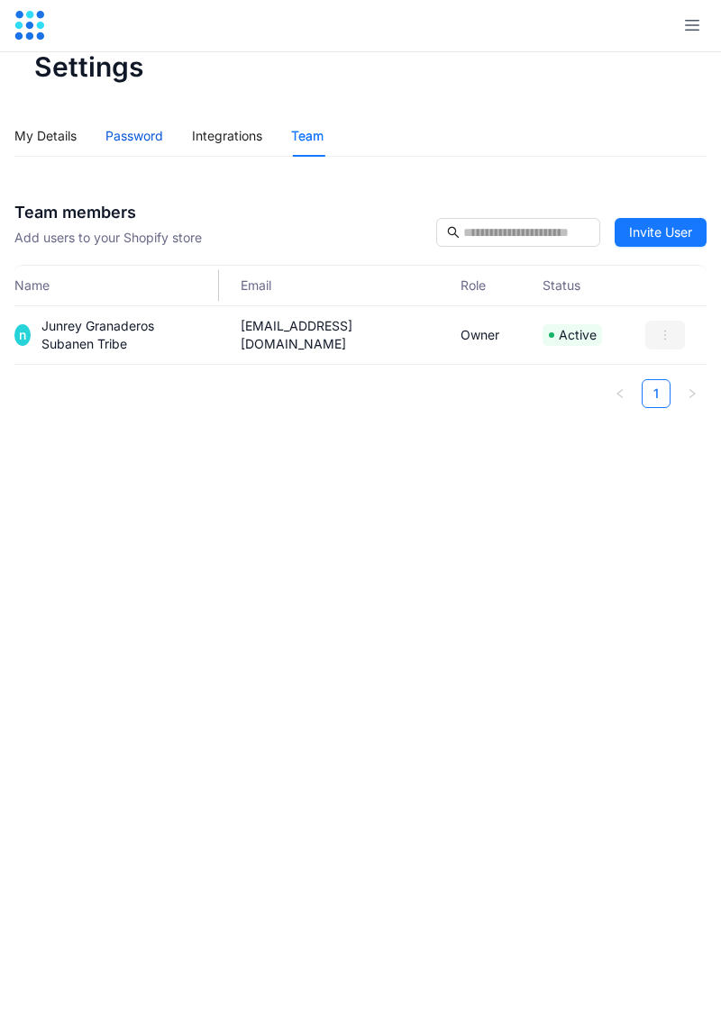
click at [156, 144] on div "Password" at bounding box center [134, 136] width 58 height 20
